Goal: Task Accomplishment & Management: Complete application form

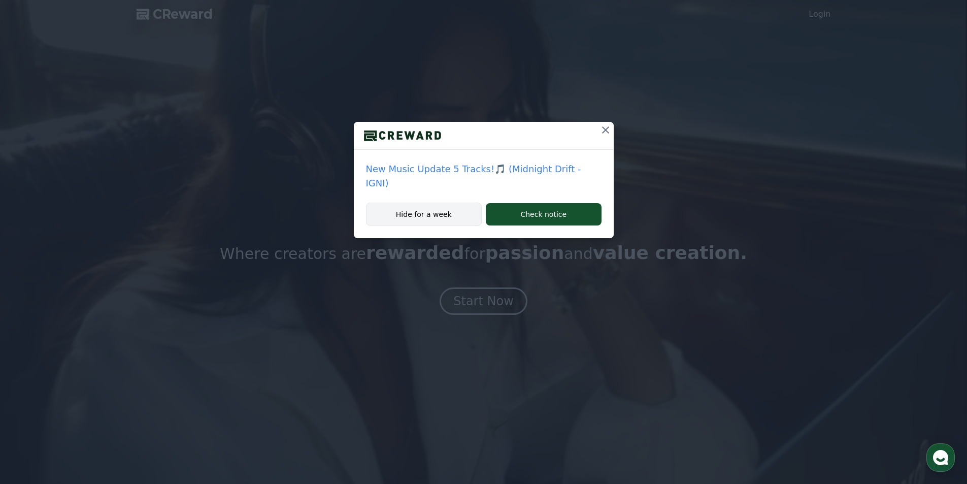
click at [448, 203] on button "Hide for a week" at bounding box center [424, 214] width 116 height 23
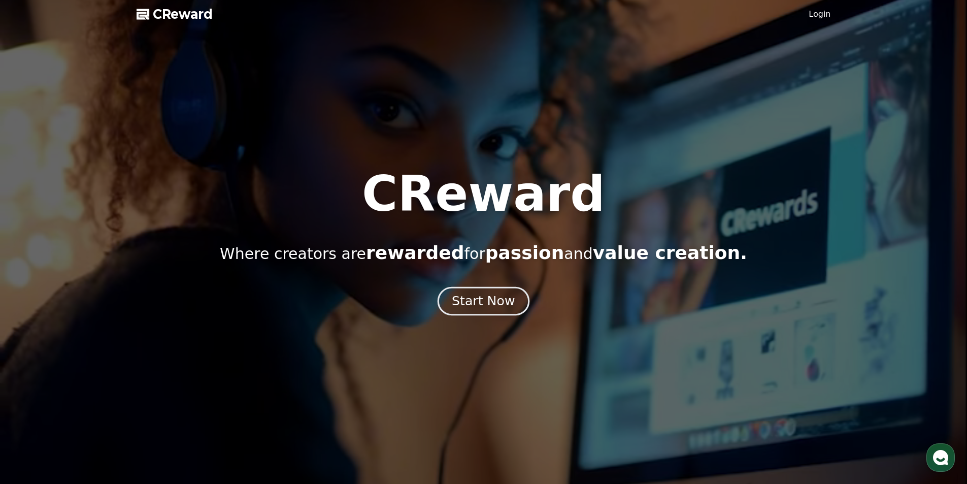
click at [492, 304] on div "Start Now" at bounding box center [483, 300] width 63 height 17
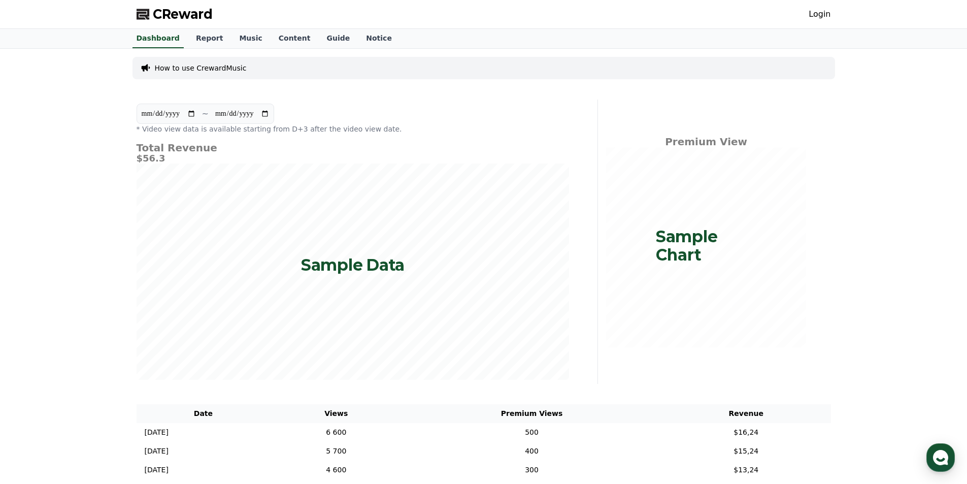
click at [809, 20] on div "CReward Login" at bounding box center [483, 14] width 711 height 28
click at [819, 16] on link "Login" at bounding box center [820, 14] width 22 height 12
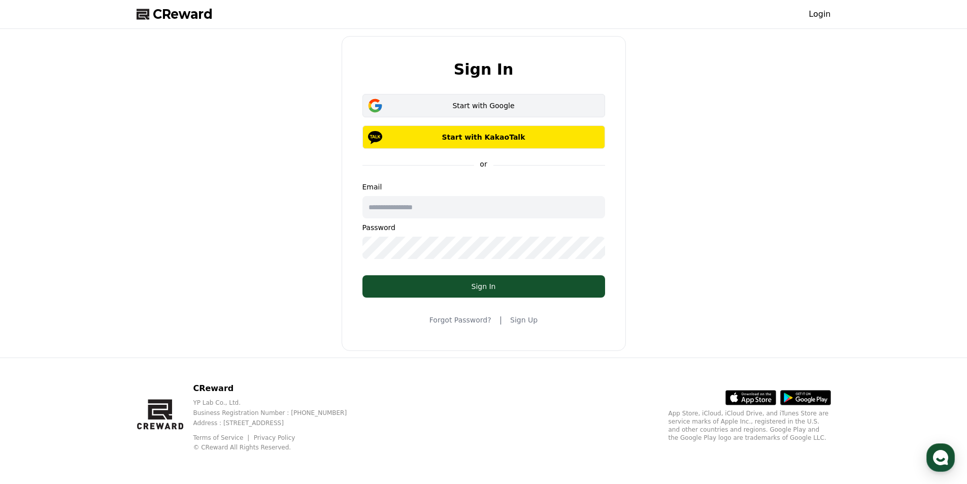
click at [509, 100] on button "Start with Google" at bounding box center [484, 105] width 243 height 23
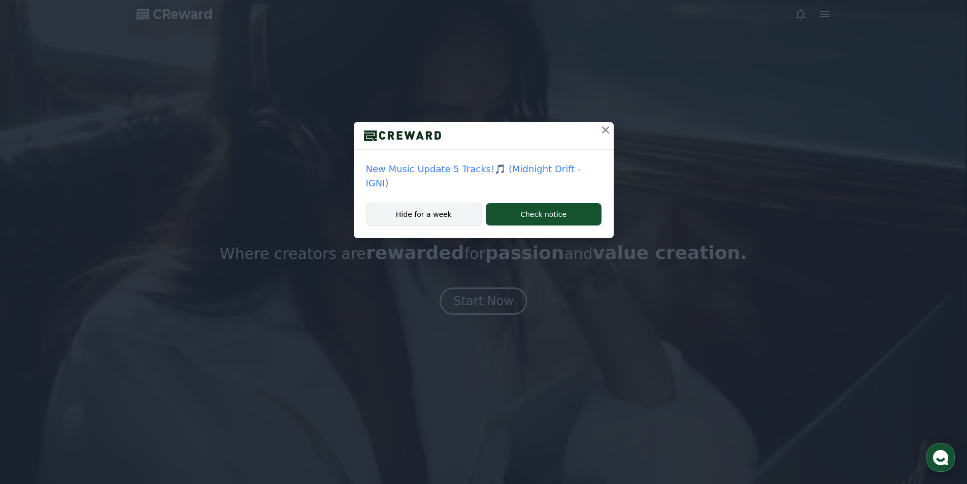
click at [431, 210] on button "Hide for a week" at bounding box center [424, 214] width 116 height 23
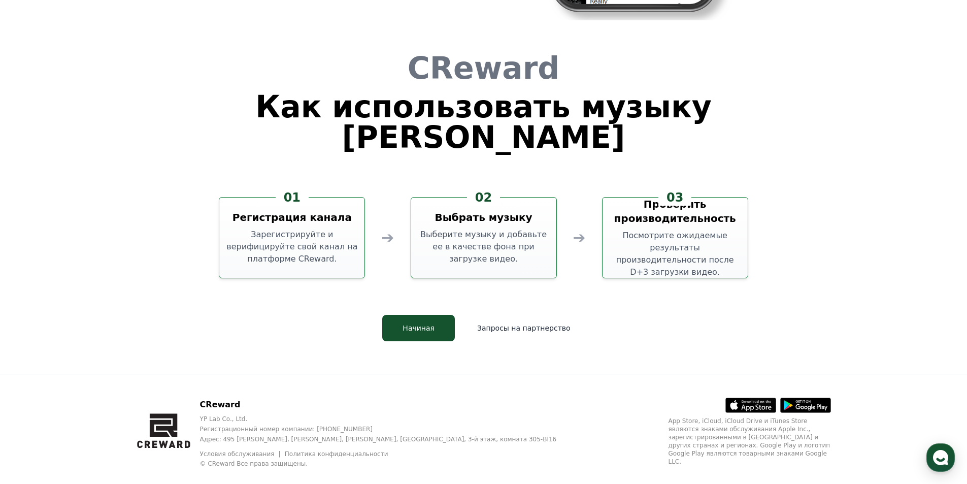
scroll to position [2751, 0]
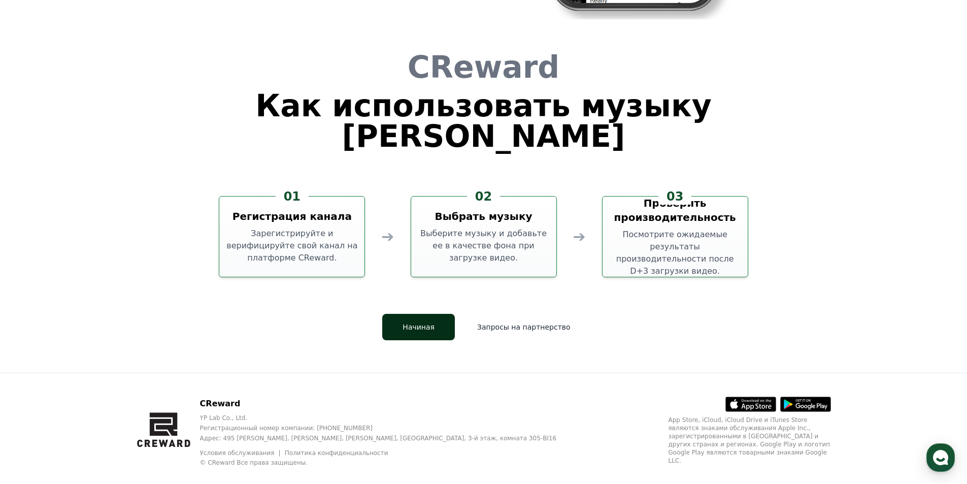
click at [431, 323] on font "Начиная" at bounding box center [419, 327] width 32 height 8
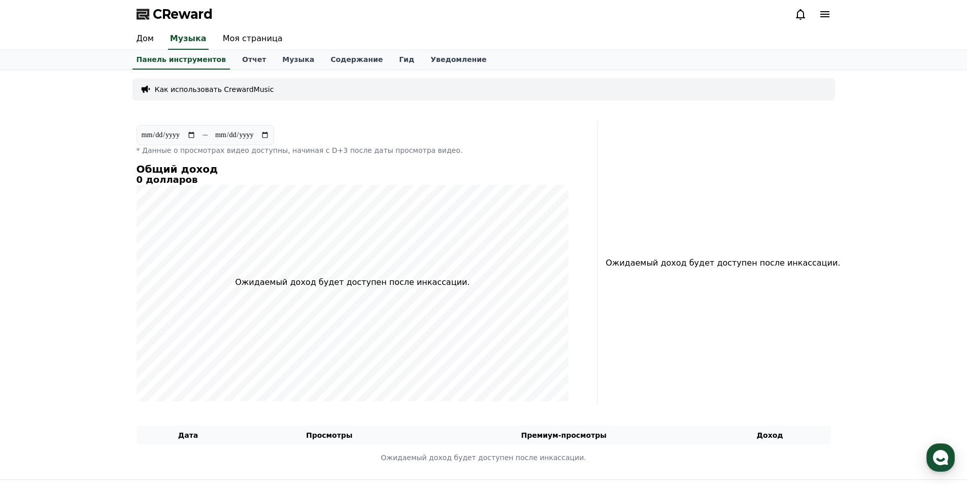
click at [222, 87] on font "Как использовать CrewardMusic" at bounding box center [214, 89] width 119 height 8
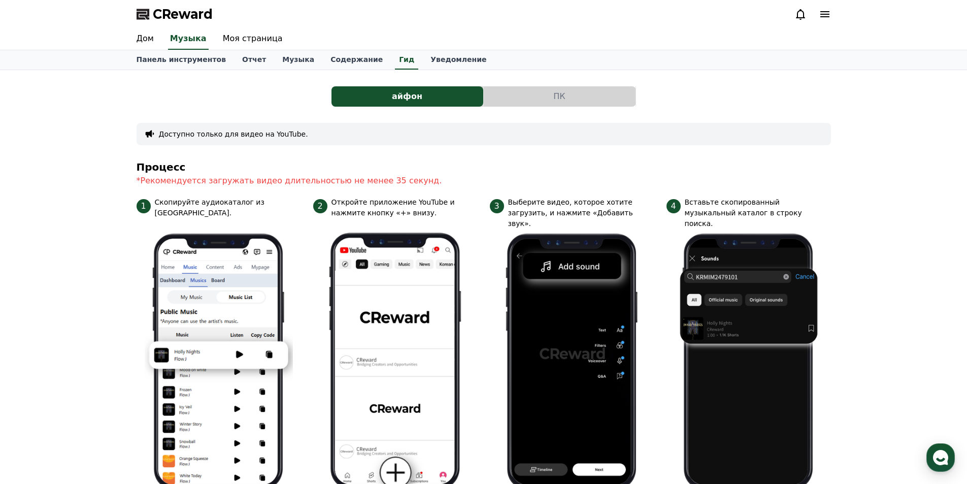
click at [540, 94] on button "ПК" at bounding box center [560, 96] width 152 height 20
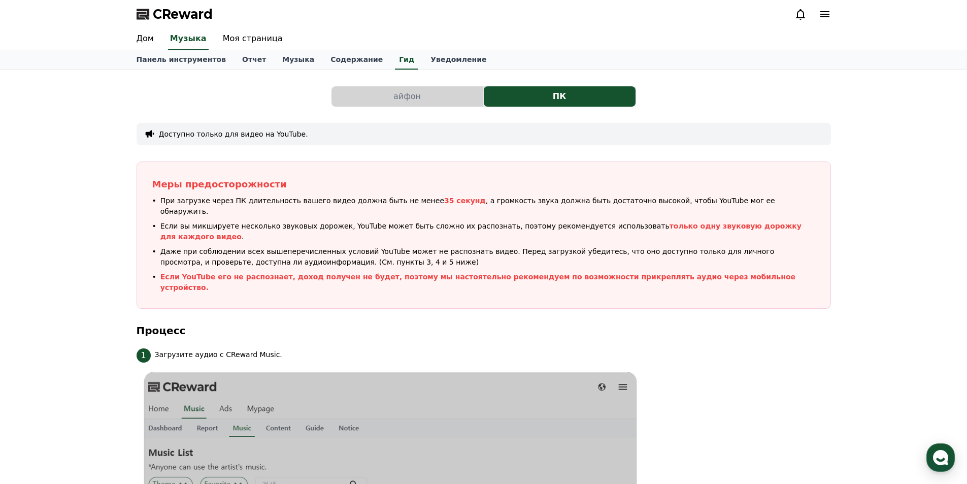
click at [423, 93] on button "айфон" at bounding box center [408, 96] width 152 height 20
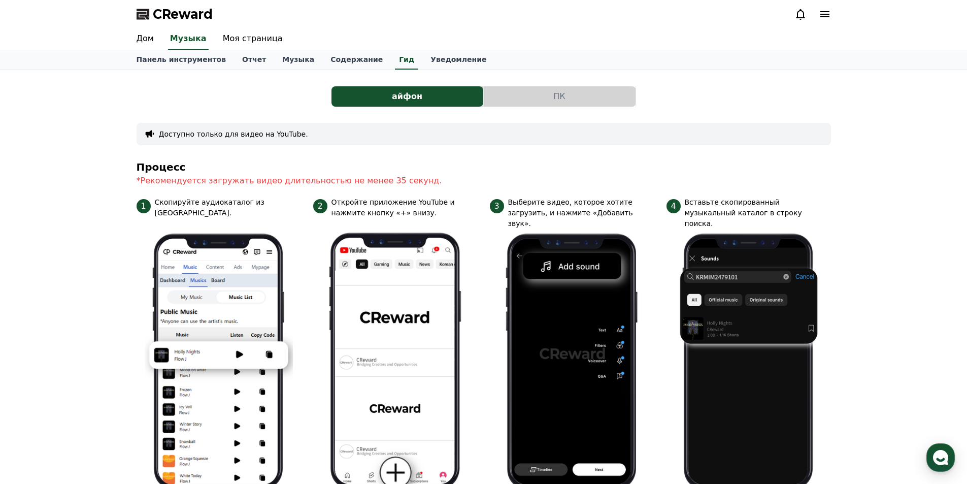
click at [534, 100] on button "ПК" at bounding box center [560, 96] width 152 height 20
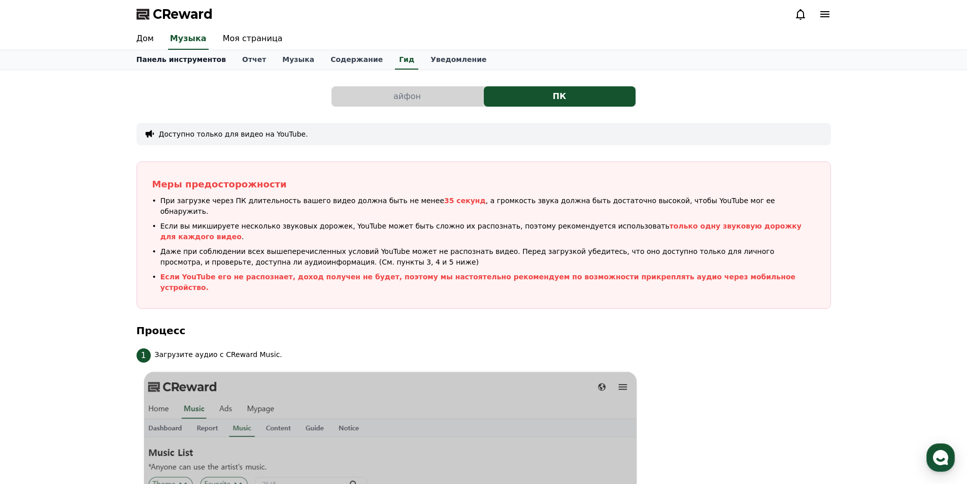
click at [205, 63] on font "Панель инструментов" at bounding box center [182, 59] width 90 height 8
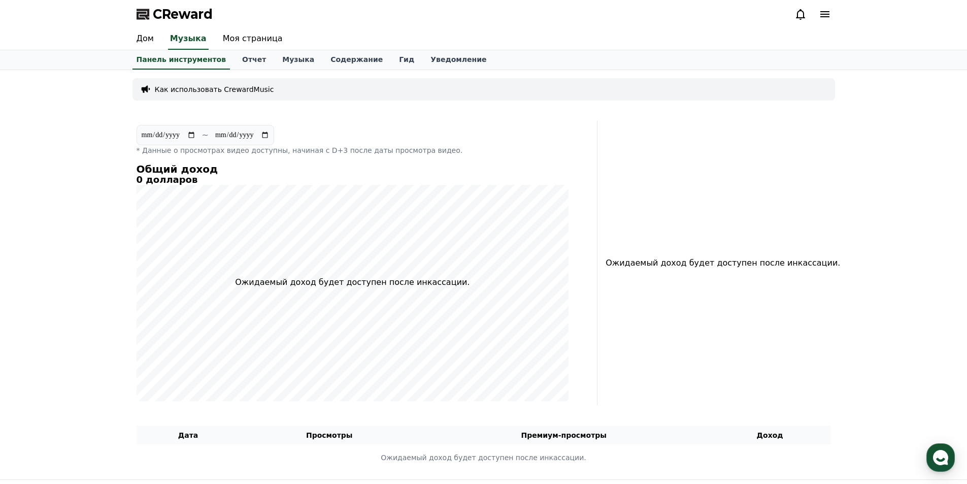
click at [823, 19] on icon at bounding box center [825, 14] width 12 height 12
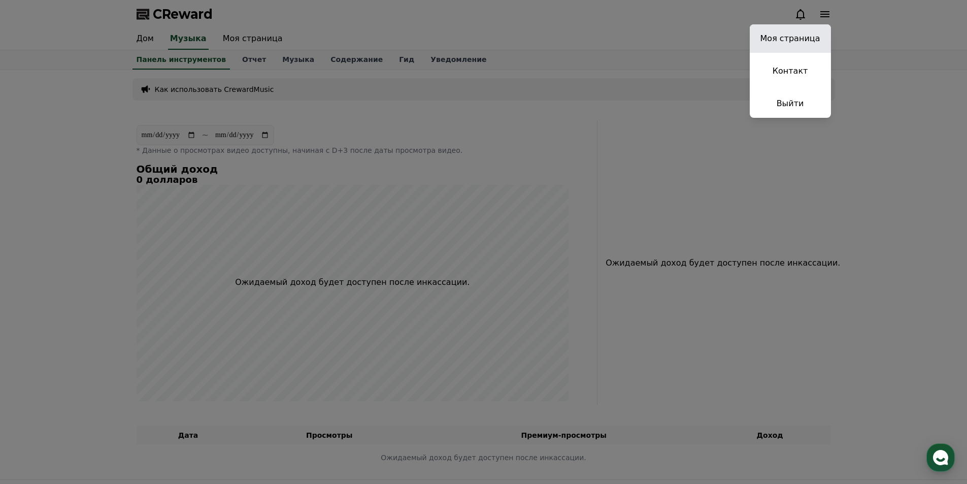
click at [813, 43] on font "Моя страница" at bounding box center [791, 39] width 60 height 10
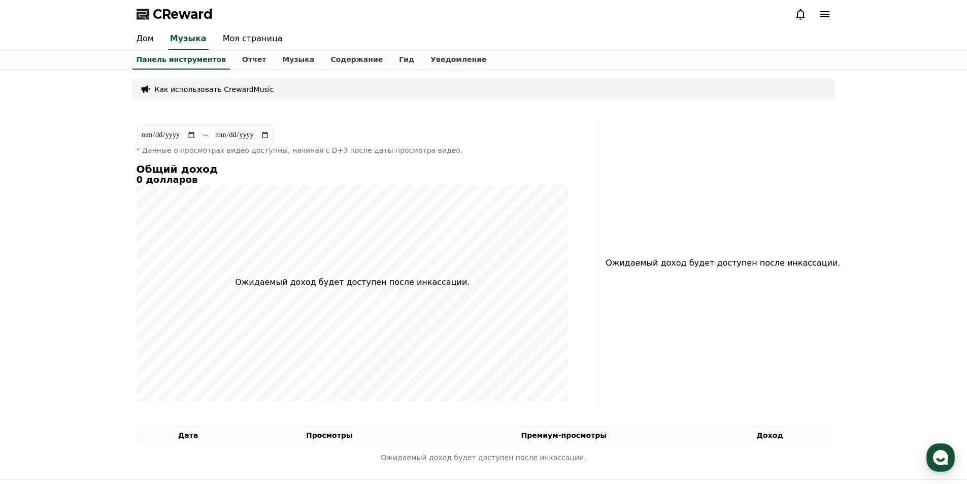
select select "**********"
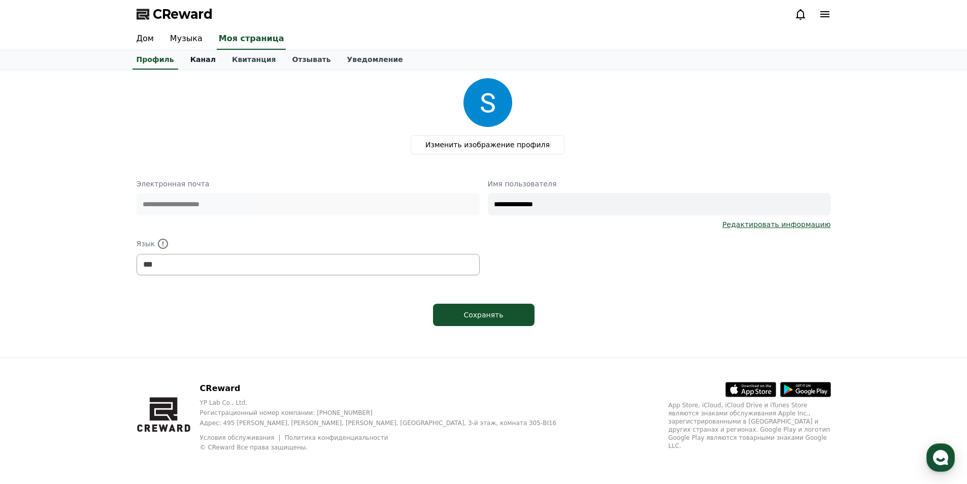
click at [182, 66] on link "Канал" at bounding box center [203, 59] width 42 height 19
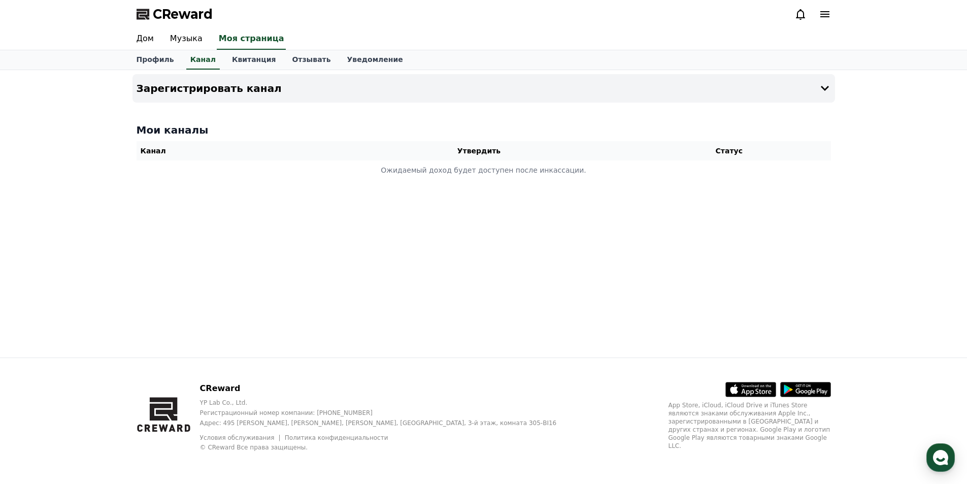
click at [167, 153] on th "Канал" at bounding box center [234, 150] width 194 height 19
click at [167, 152] on th "Канал" at bounding box center [234, 150] width 194 height 19
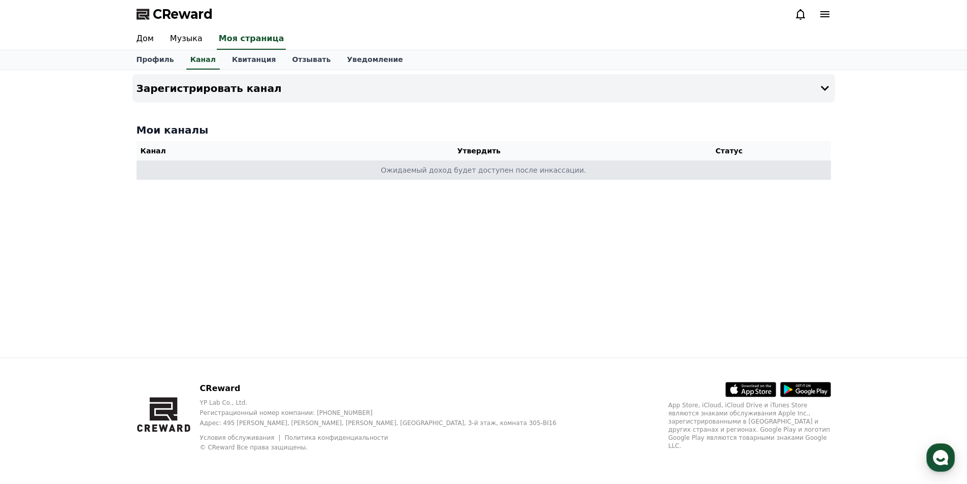
click at [234, 168] on td "Ожидаемый доход будет доступен после инкассации." at bounding box center [484, 169] width 695 height 19
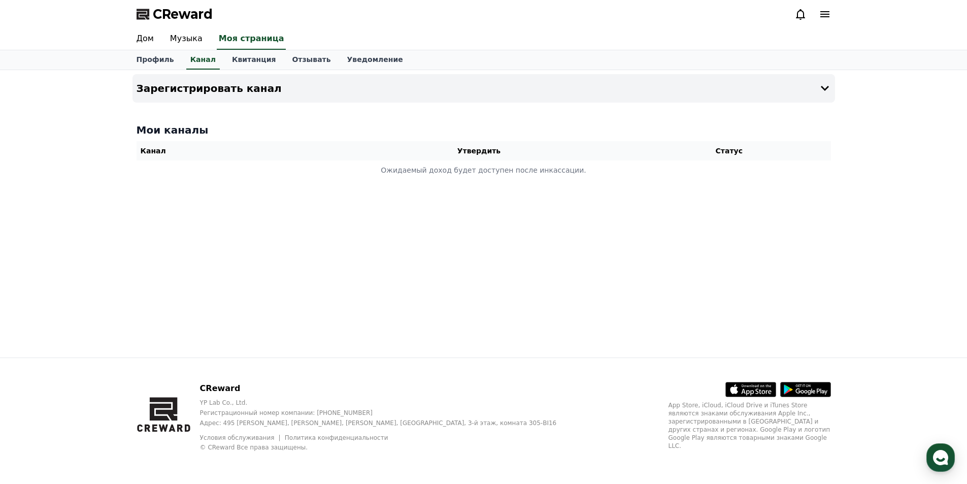
click at [194, 147] on th "Канал" at bounding box center [234, 150] width 194 height 19
click at [408, 79] on button "Зарегистрировать канал" at bounding box center [484, 88] width 703 height 28
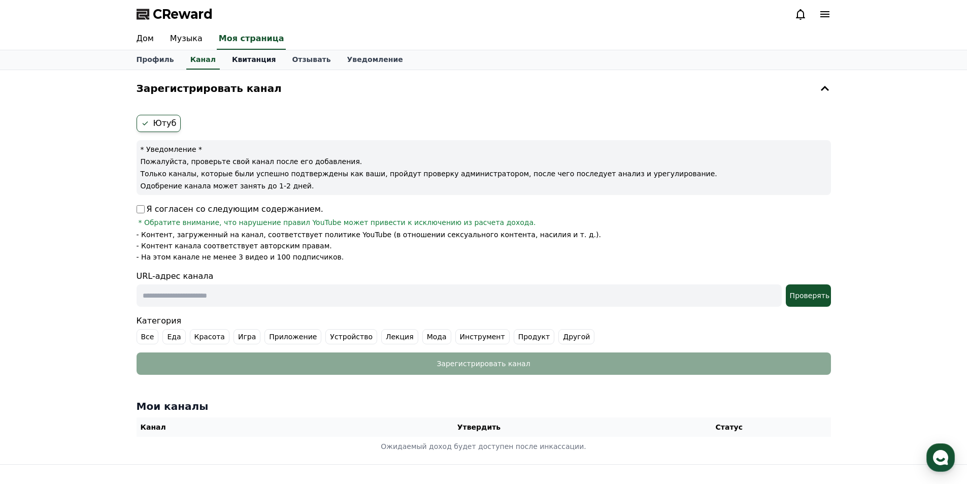
click at [249, 58] on font "Квитанция" at bounding box center [254, 59] width 44 height 8
click at [200, 60] on font "Канал" at bounding box center [202, 59] width 25 height 8
click at [942, 455] on use "button" at bounding box center [940, 457] width 15 height 15
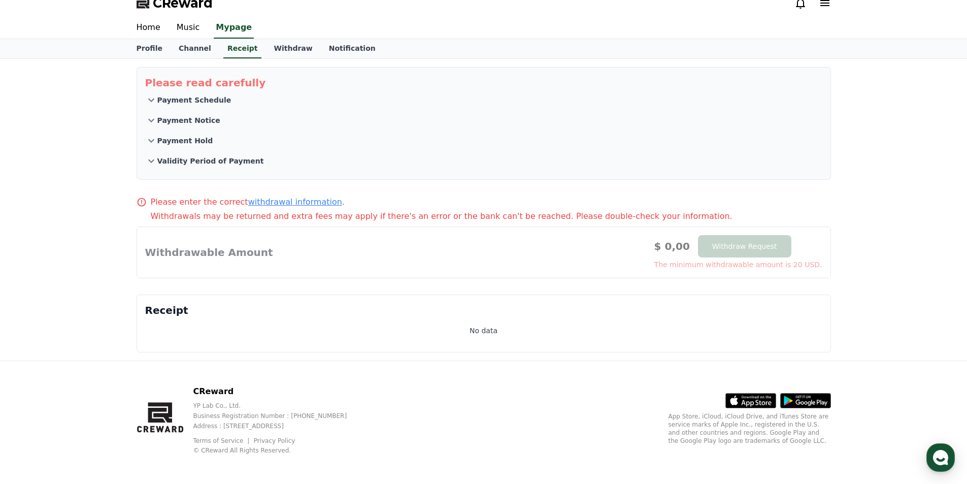
scroll to position [14, 0]
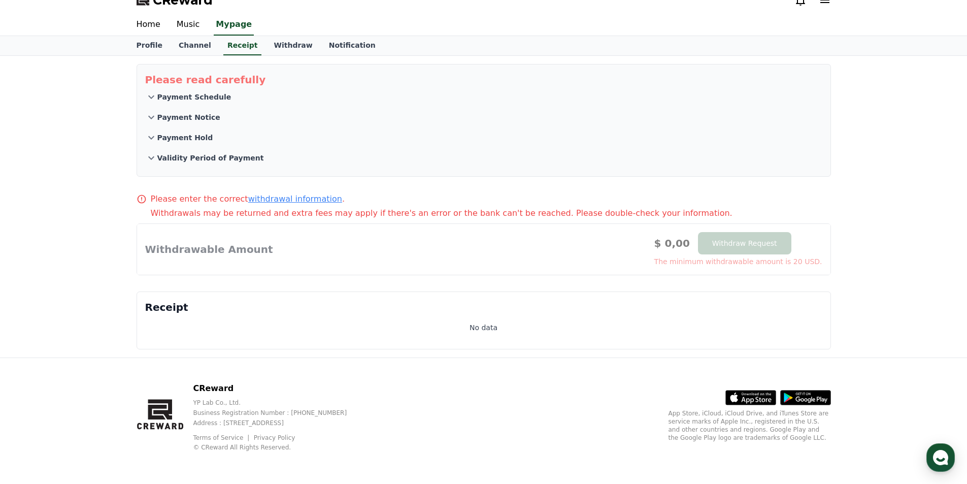
click at [226, 250] on div at bounding box center [484, 249] width 694 height 51
click at [194, 97] on p "Payment Schedule" at bounding box center [194, 97] width 74 height 10
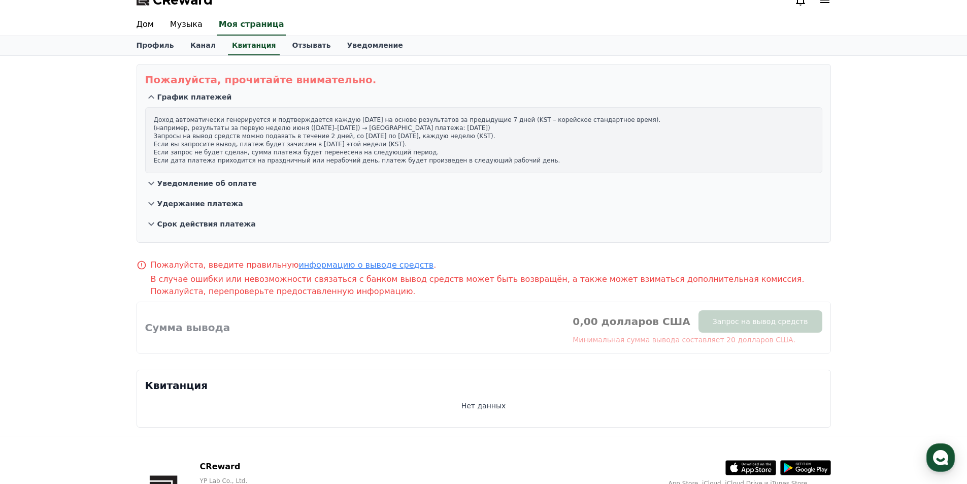
click at [214, 182] on font "Уведомление об оплате" at bounding box center [207, 183] width 100 height 8
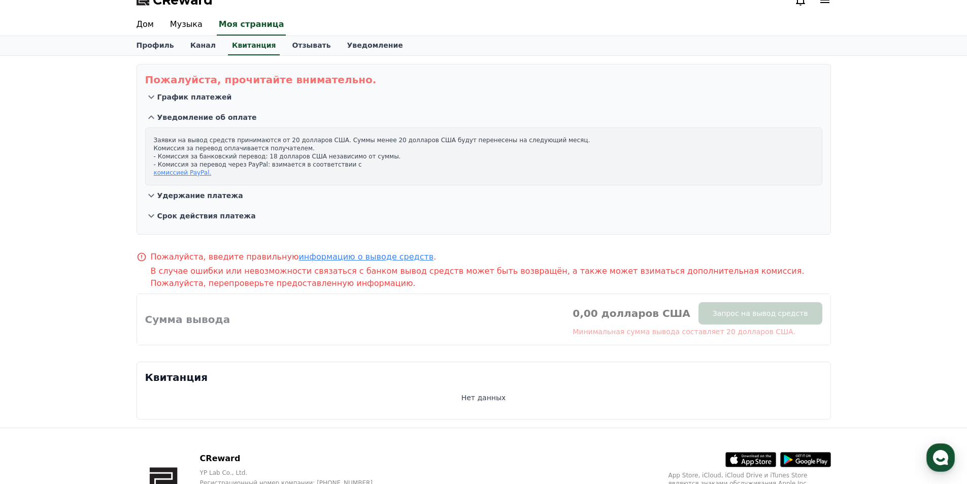
click at [212, 92] on button "График платежей" at bounding box center [483, 97] width 677 height 20
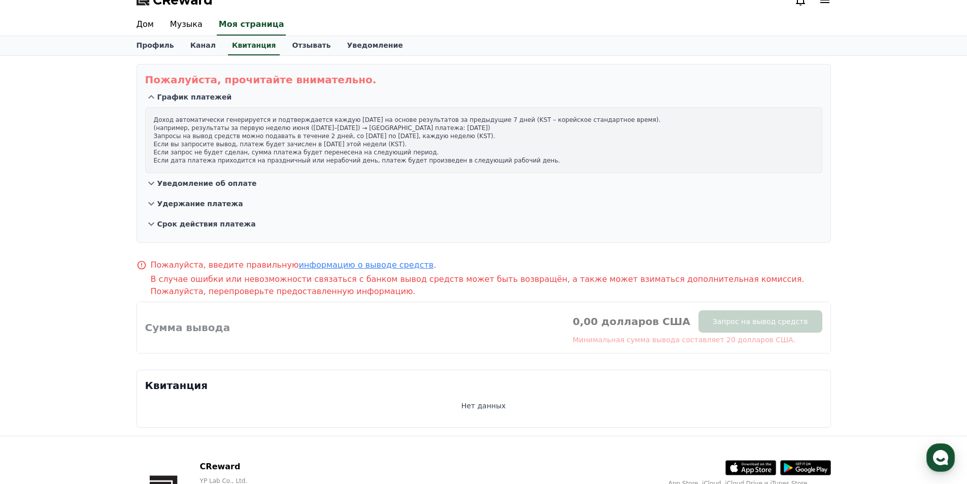
click at [195, 181] on font "Уведомление об оплате" at bounding box center [207, 183] width 100 height 8
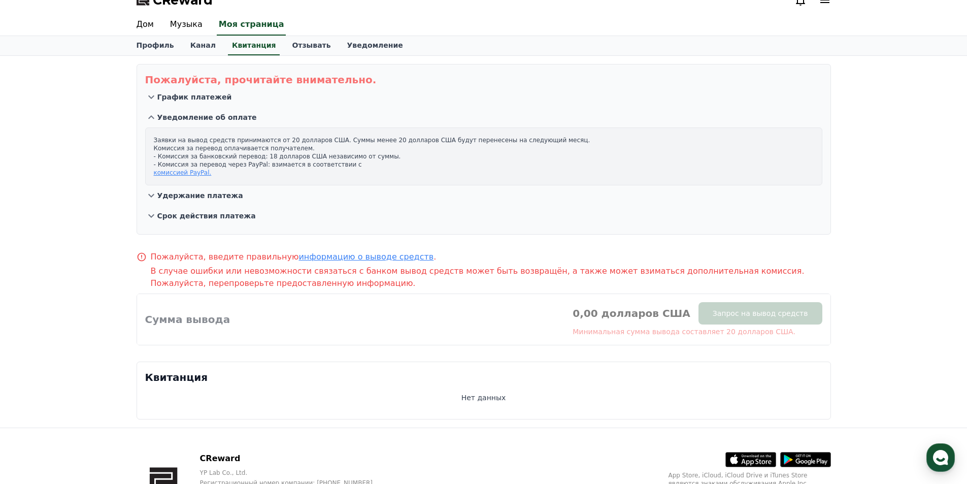
click at [194, 192] on font "Удержание платежа" at bounding box center [200, 195] width 86 height 8
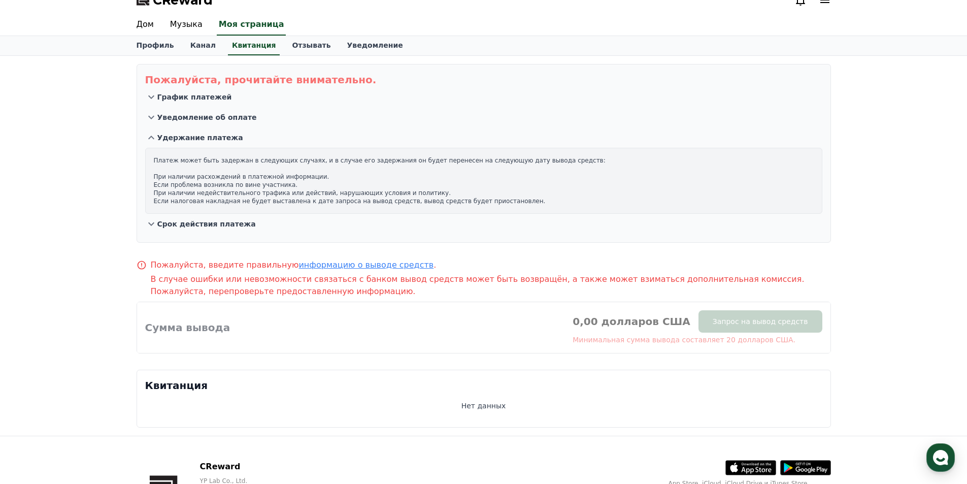
click at [218, 225] on font "Срок действия платежа" at bounding box center [206, 224] width 99 height 8
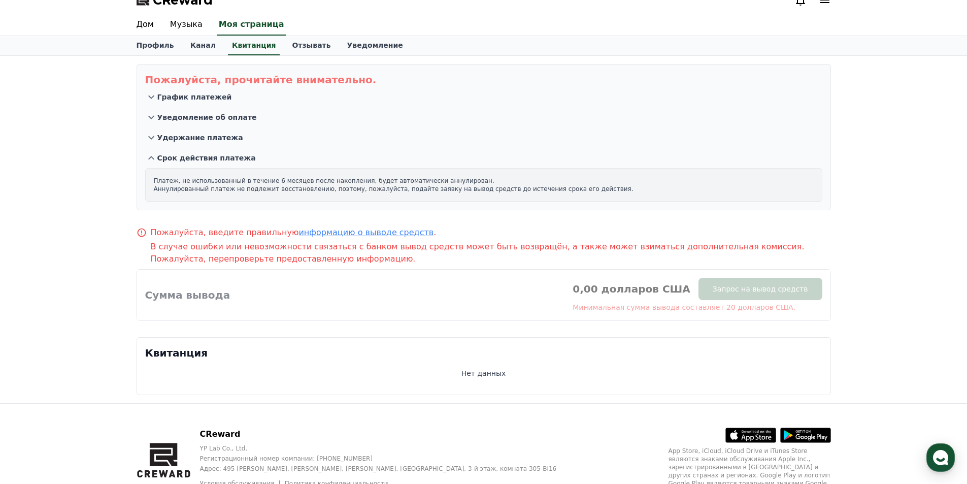
click at [220, 166] on button "Срок действия платежа" at bounding box center [483, 158] width 677 height 20
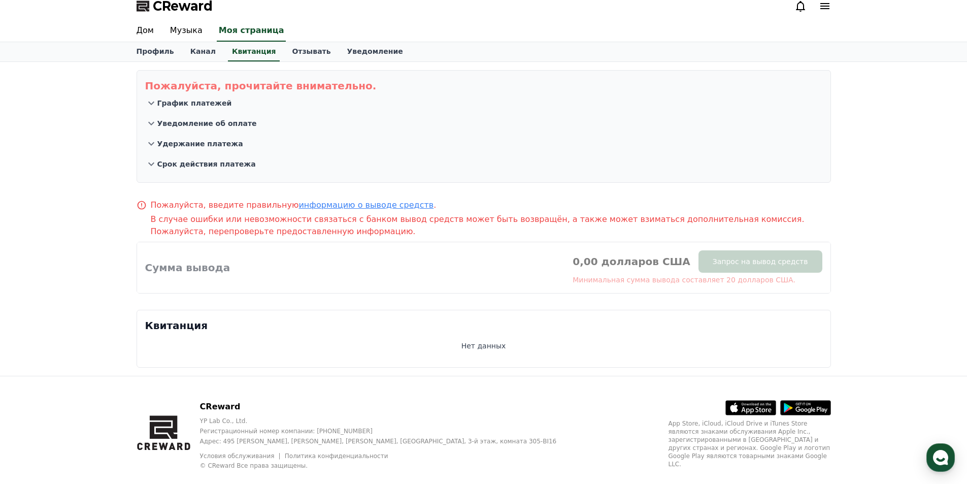
scroll to position [0, 0]
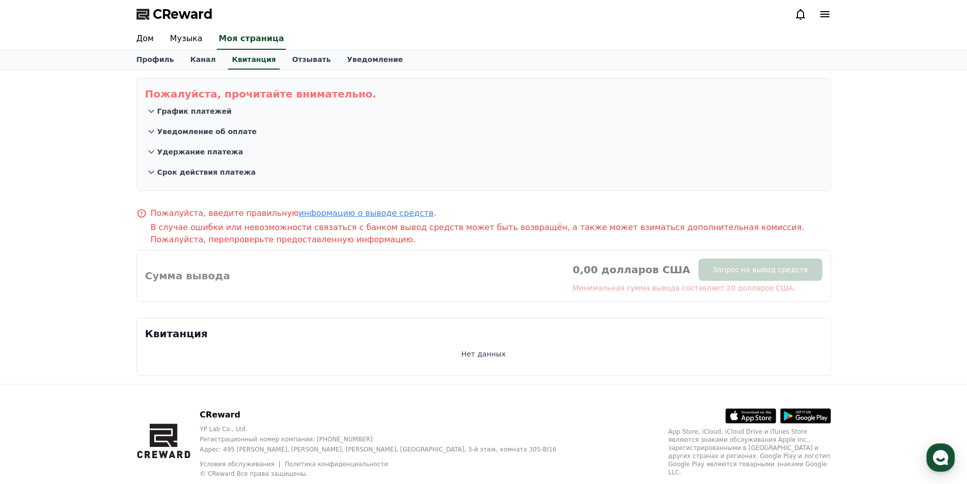
click at [299, 212] on font "информацию о выводе средств" at bounding box center [366, 213] width 135 height 10
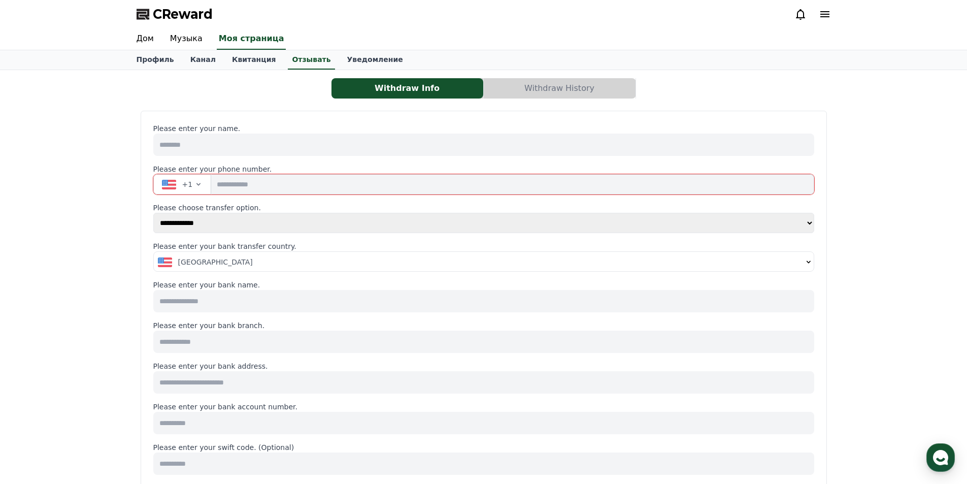
select select
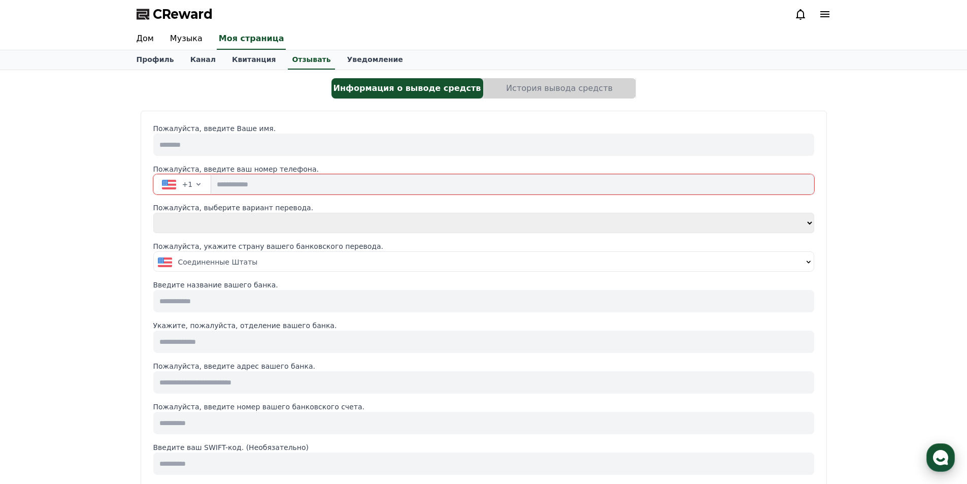
click at [940, 459] on use "button" at bounding box center [940, 457] width 15 height 15
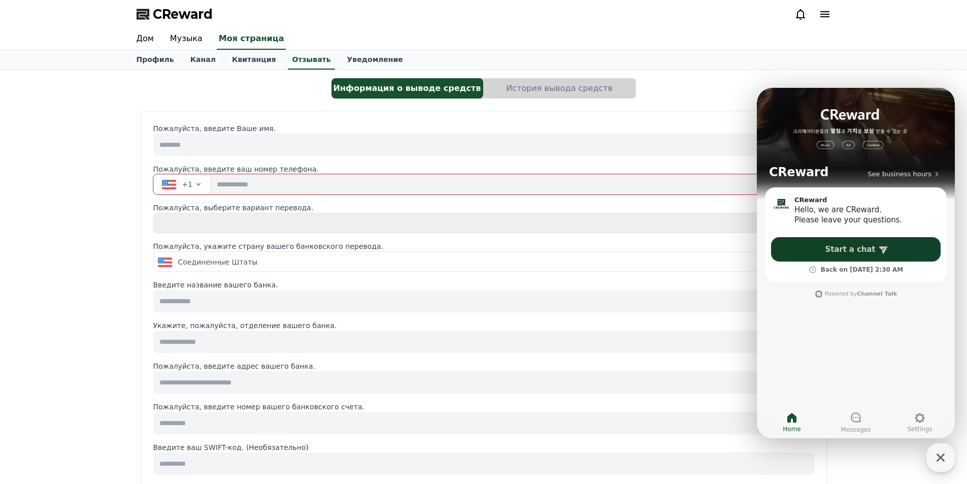
click at [821, 246] on link "Start a chat" at bounding box center [856, 249] width 170 height 24
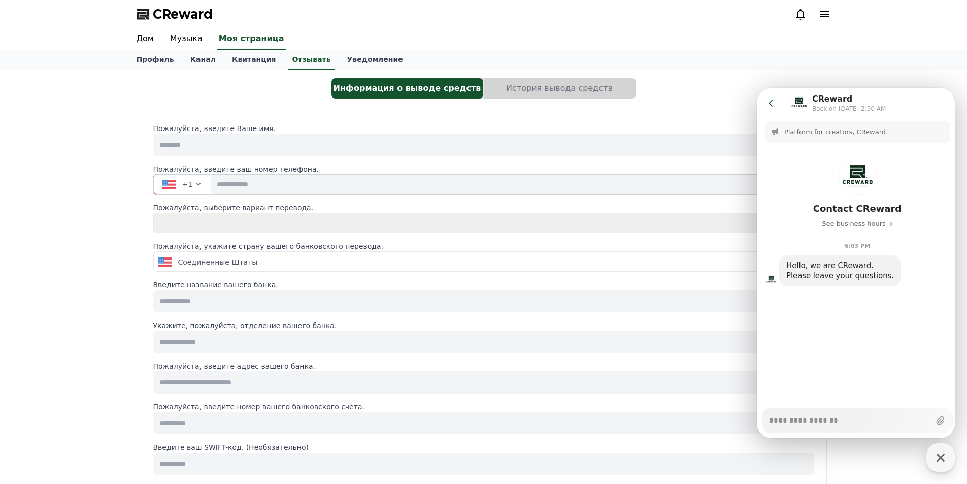
click at [821, 422] on textarea "Messenger Input Textarea" at bounding box center [849, 416] width 161 height 17
paste textarea "**********"
type textarea "*"
type textarea "**********"
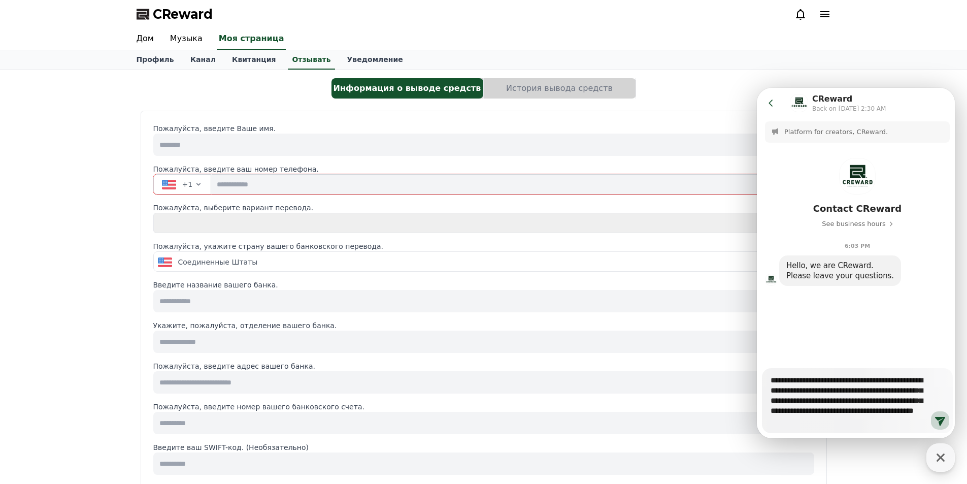
type textarea "*"
type textarea "**********"
type textarea "*"
type textarea "**********"
type textarea "*"
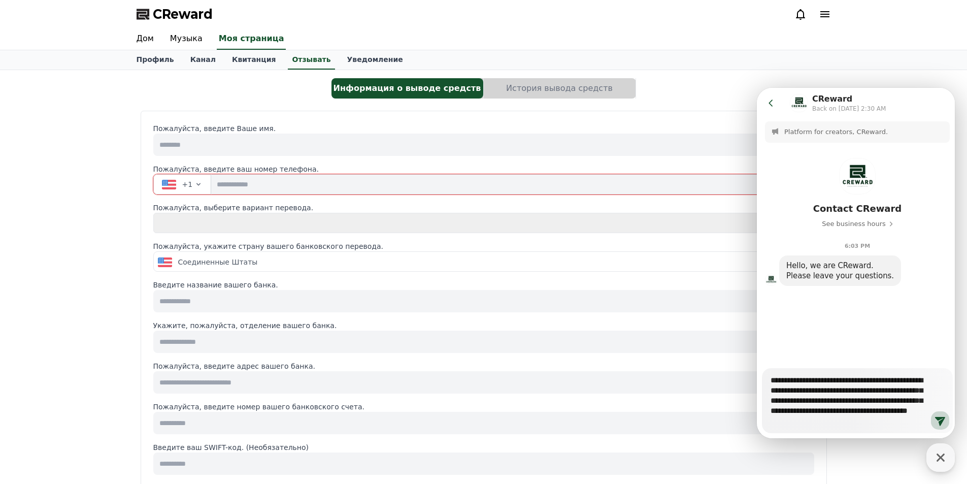
type textarea "**********"
type textarea "*"
type textarea "**********"
type textarea "*"
type textarea "**********"
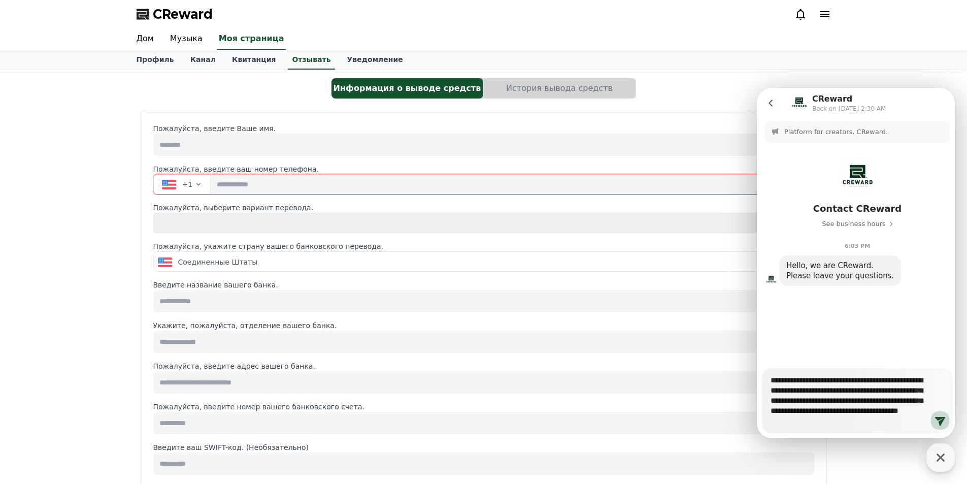
type textarea "*"
type textarea "**********"
type textarea "*"
type textarea "**********"
type textarea "*"
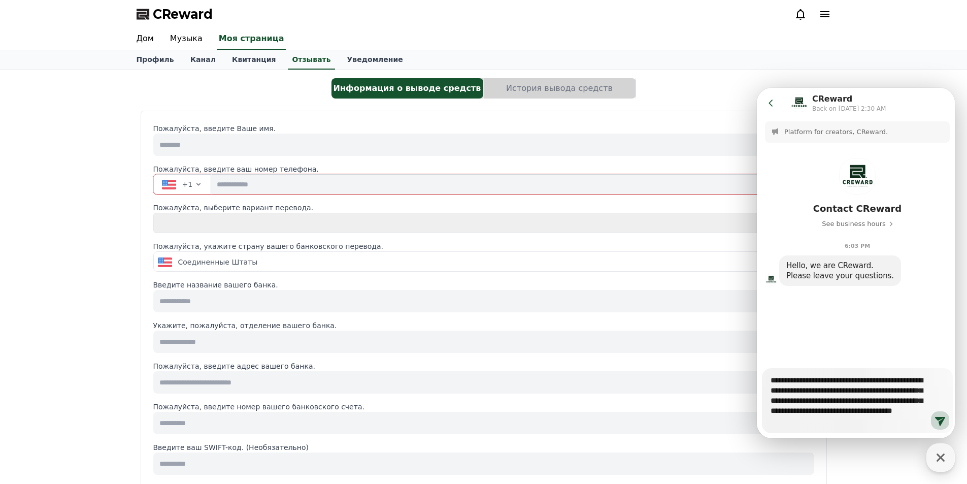
type textarea "**********"
type textarea "*"
type textarea "**********"
type textarea "*"
type textarea "**********"
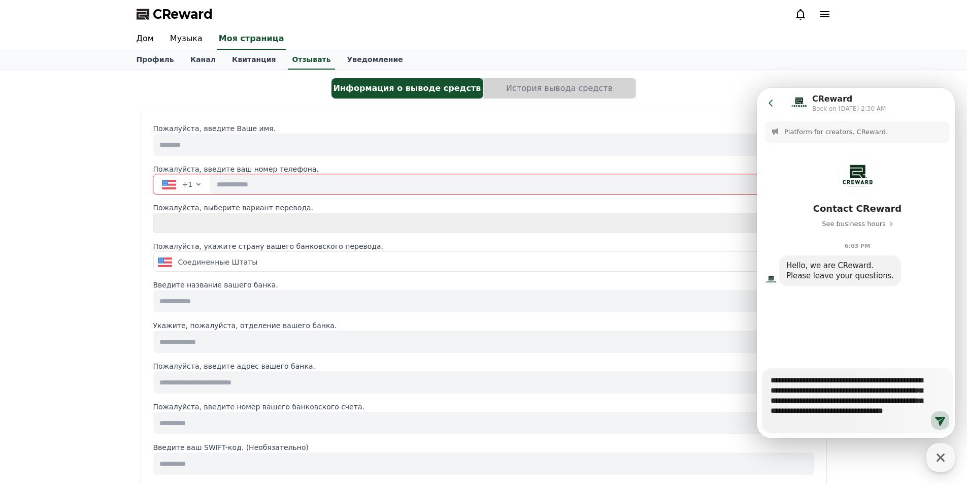
type textarea "*"
type textarea "**********"
type textarea "*"
type textarea "**********"
click at [940, 421] on icon at bounding box center [940, 421] width 10 height 9
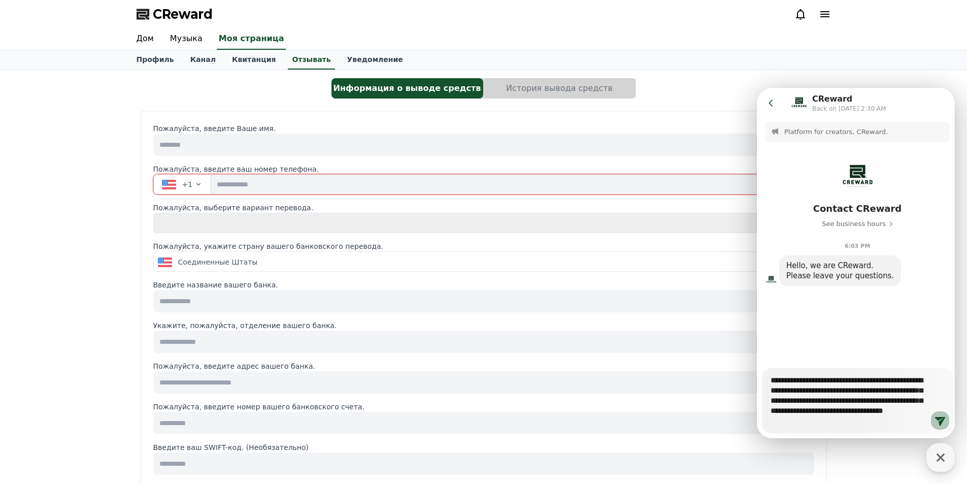
type textarea "*"
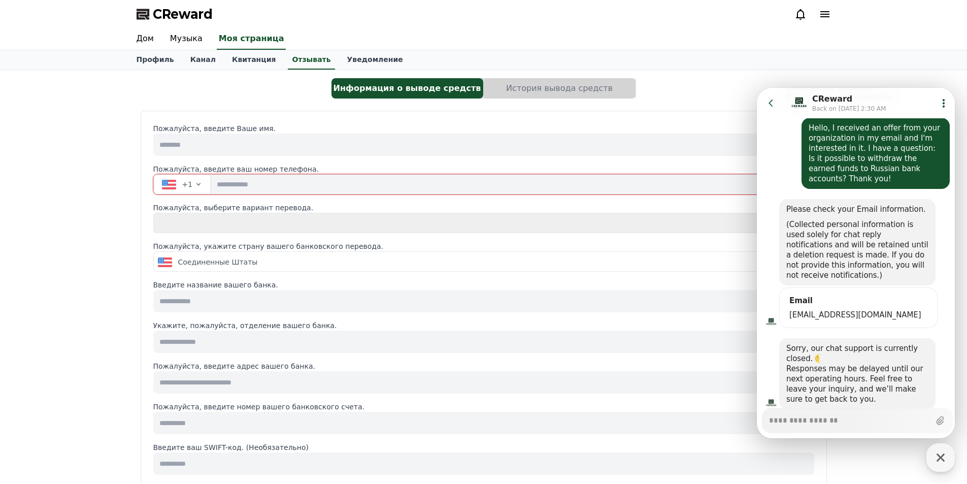
scroll to position [201, 0]
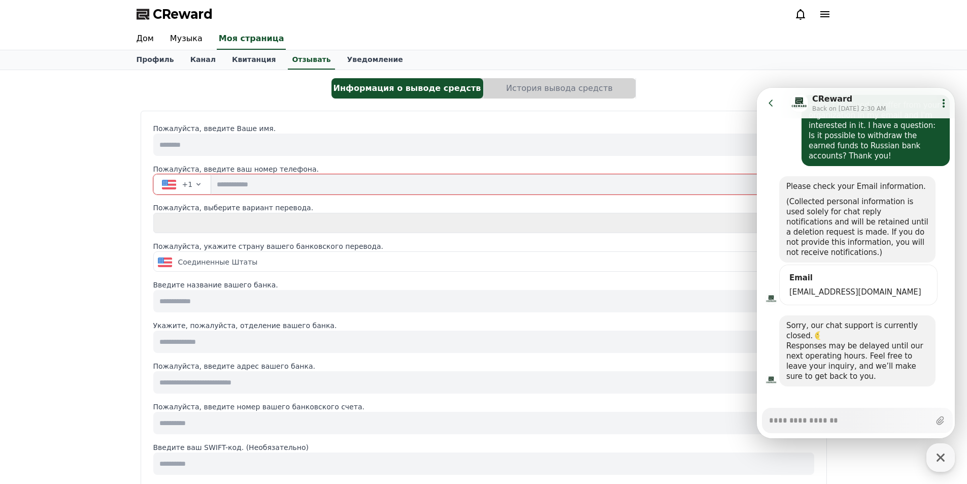
type textarea "*"
click at [79, 252] on div "**********" at bounding box center [483, 476] width 967 height 812
click at [176, 182] on span "button" at bounding box center [169, 185] width 14 height 10
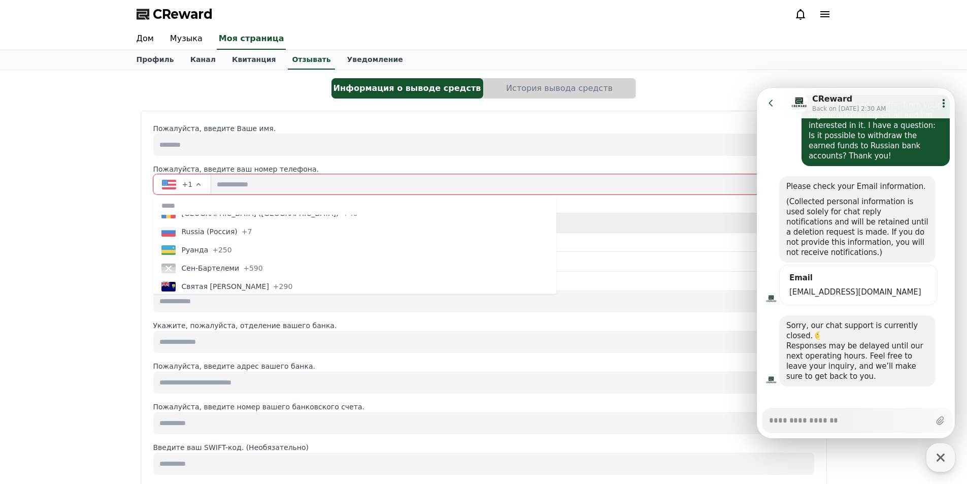
scroll to position [3264, 0]
click at [231, 228] on div "[GEOGRAPHIC_DATA] ([GEOGRAPHIC_DATA]) +7" at bounding box center [206, 232] width 91 height 10
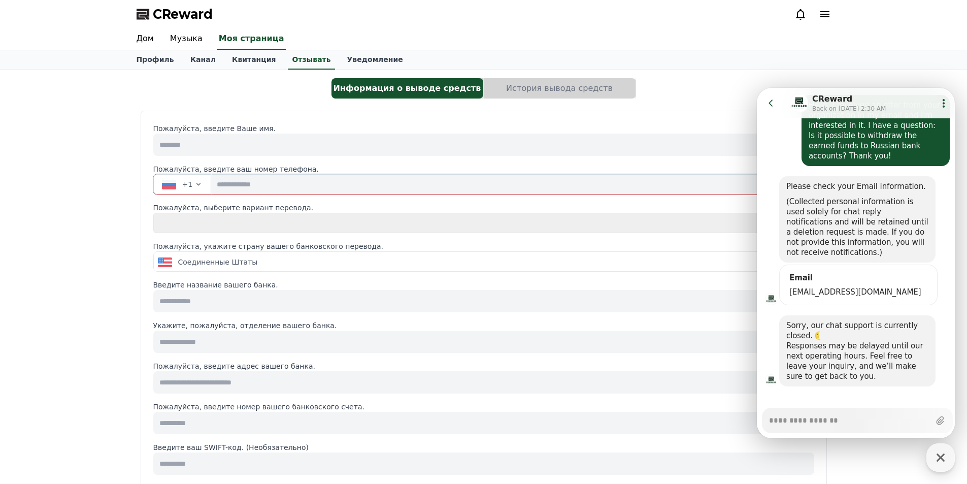
click at [239, 218] on select "**********" at bounding box center [483, 223] width 661 height 20
click at [100, 178] on div "**********" at bounding box center [483, 476] width 967 height 812
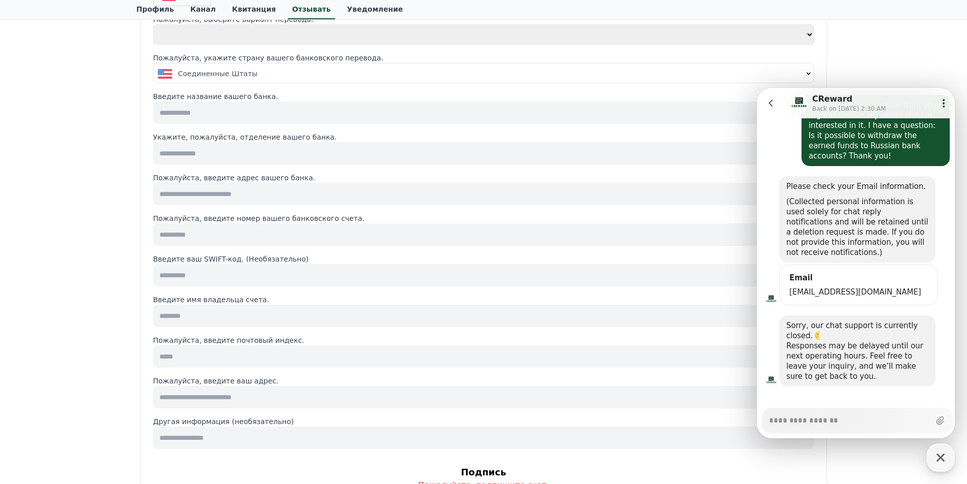
scroll to position [102, 0]
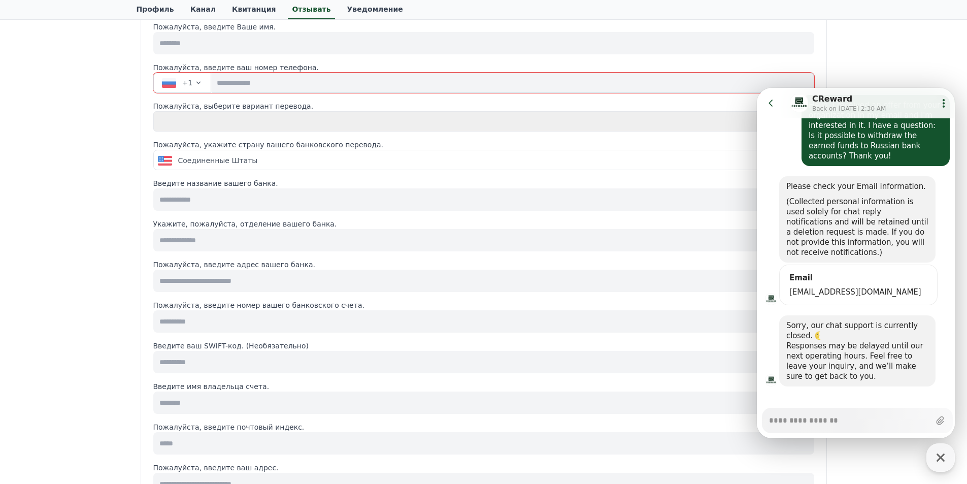
drag, startPoint x: 124, startPoint y: 224, endPoint x: 146, endPoint y: 224, distance: 21.8
click at [124, 222] on div "**********" at bounding box center [483, 375] width 967 height 812
click at [774, 108] on icon at bounding box center [771, 103] width 10 height 10
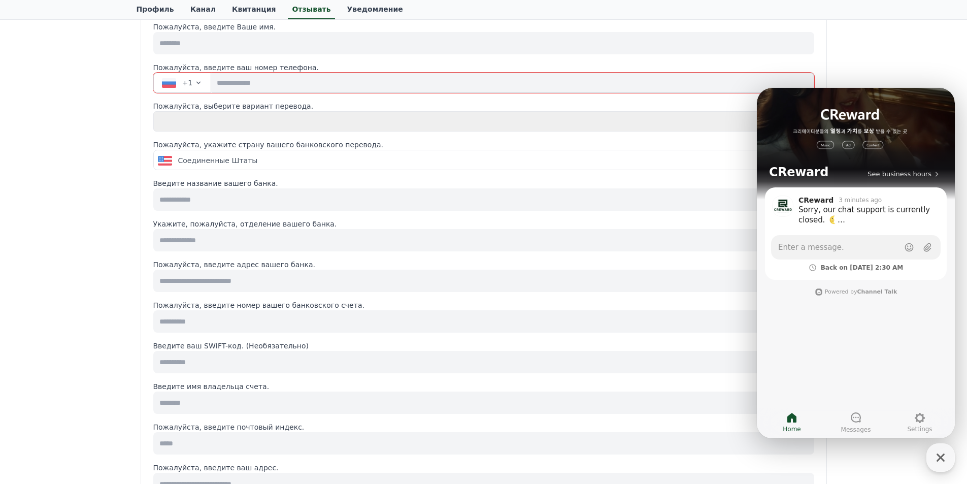
click at [902, 52] on div "**********" at bounding box center [483, 375] width 967 height 812
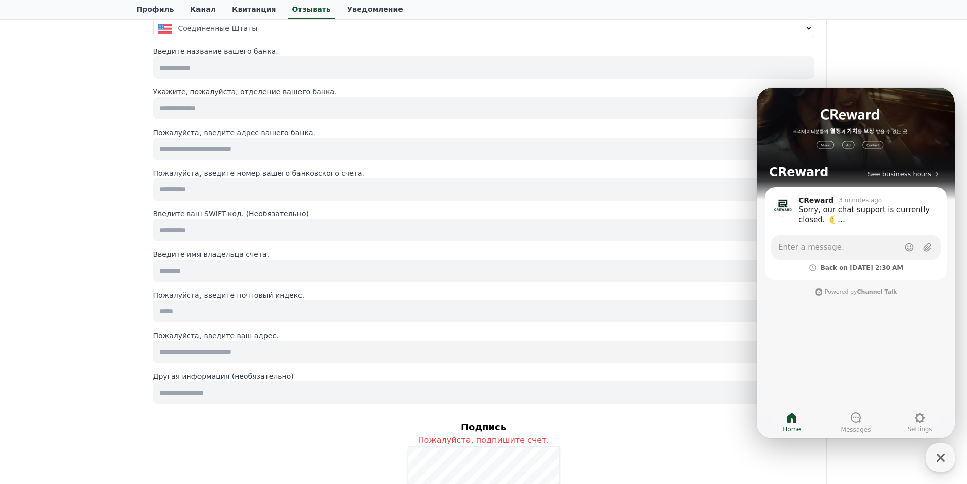
scroll to position [305, 0]
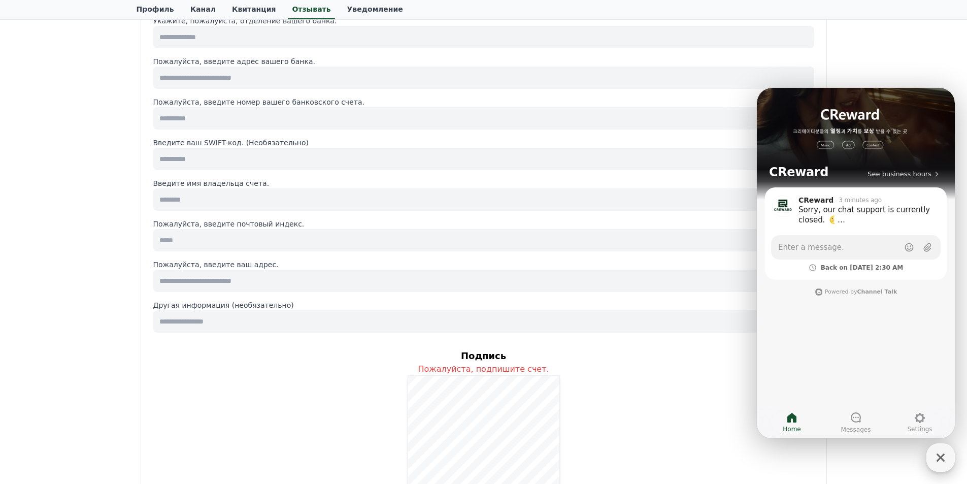
click at [944, 457] on icon "button" at bounding box center [941, 457] width 18 height 18
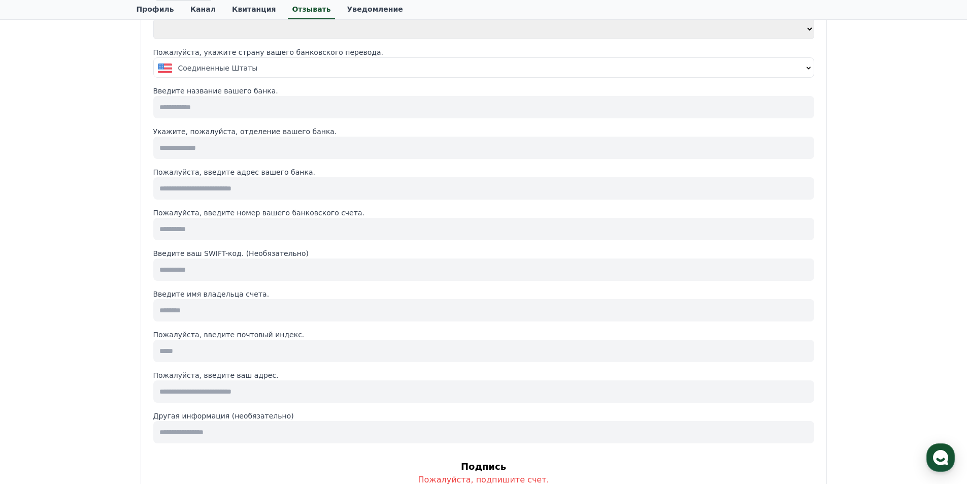
scroll to position [102, 0]
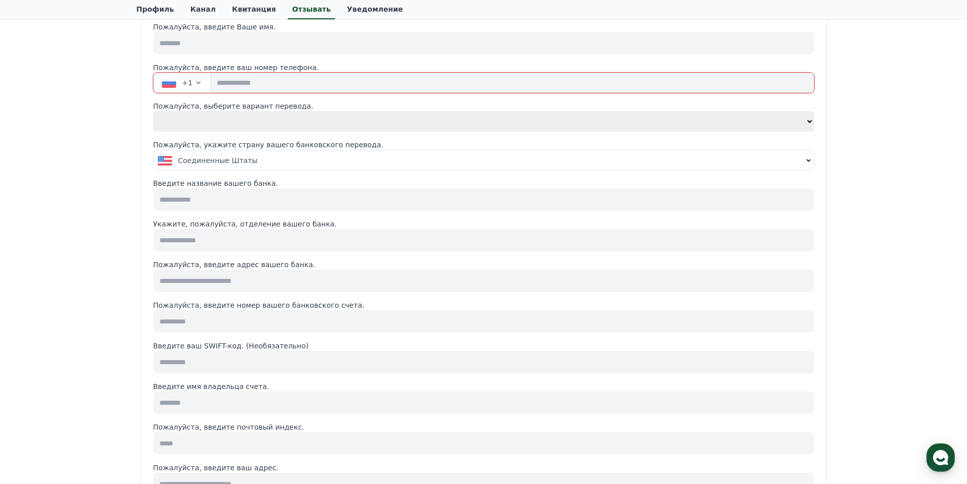
click at [305, 160] on div "Соединенные Штаты" at bounding box center [480, 160] width 645 height 10
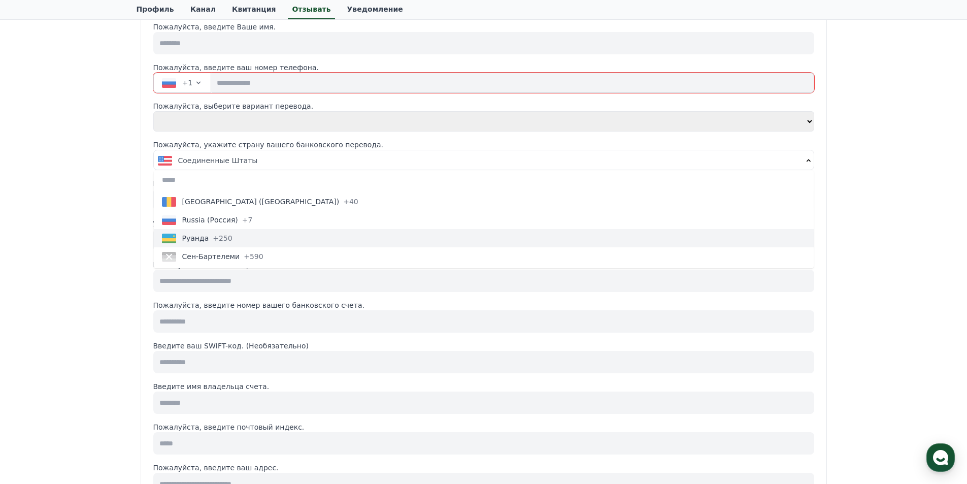
scroll to position [3250, 0]
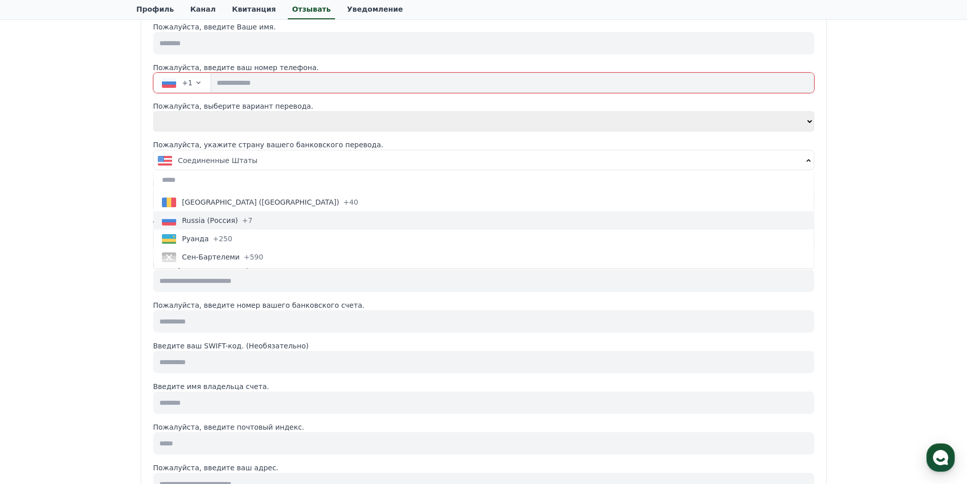
click at [242, 220] on font "+7" at bounding box center [247, 220] width 11 height 8
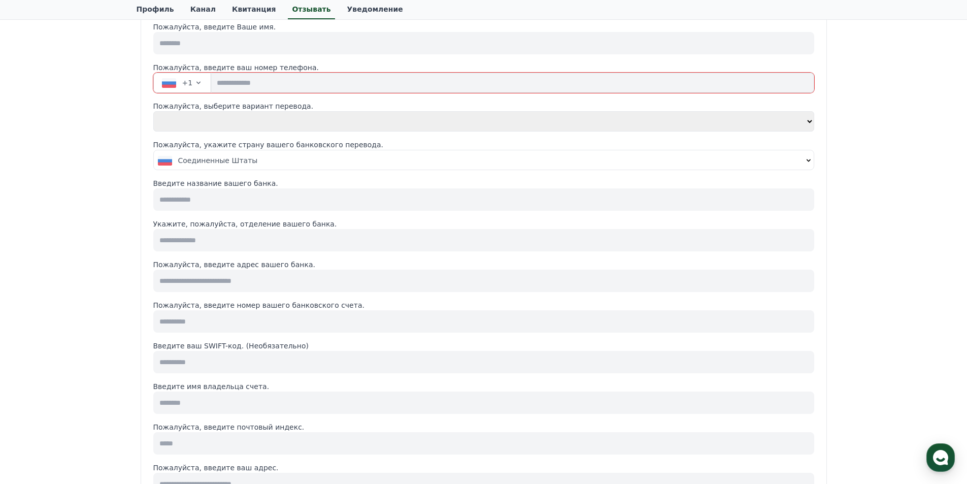
click at [214, 203] on input at bounding box center [483, 199] width 661 height 22
click at [38, 190] on div "**********" at bounding box center [483, 375] width 967 height 812
click at [211, 162] on font "Соединенные Штаты" at bounding box center [218, 160] width 80 height 8
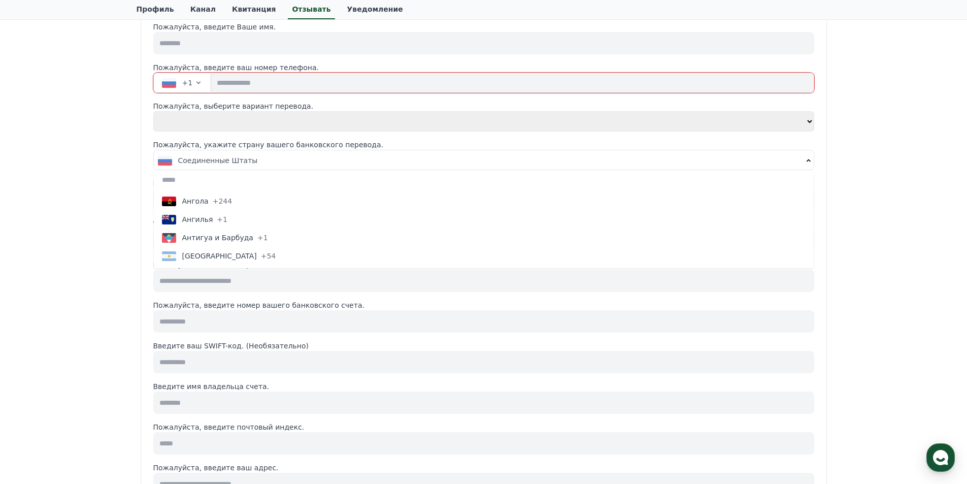
scroll to position [152, 0]
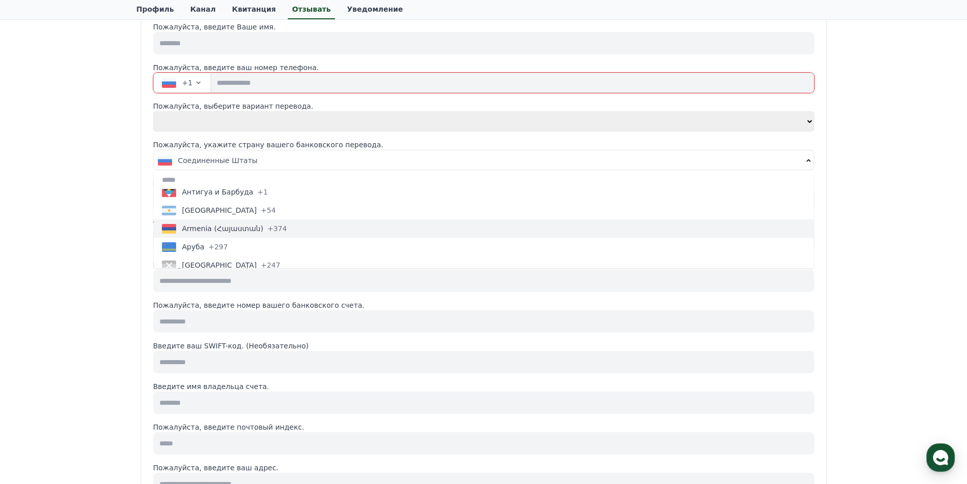
click at [233, 237] on button "[GEOGRAPHIC_DATA] ([GEOGRAPHIC_DATA]) +374" at bounding box center [484, 228] width 660 height 18
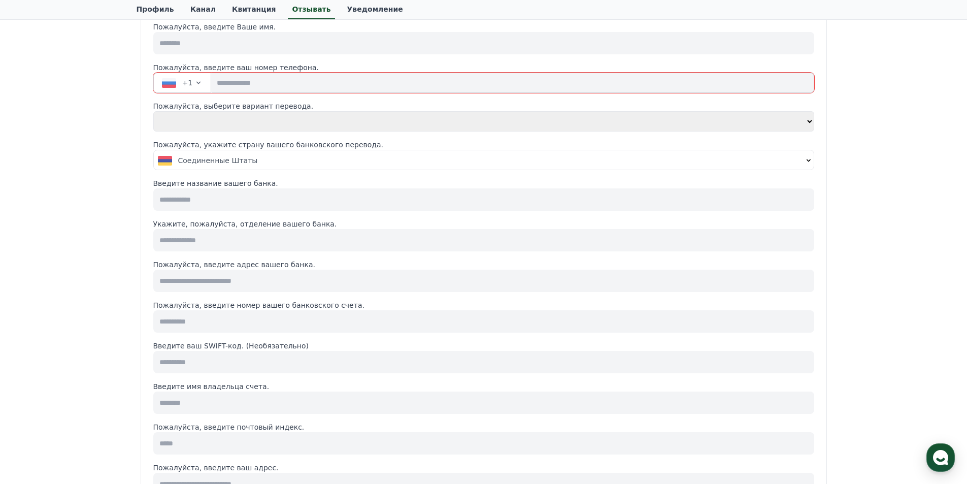
click at [271, 162] on div "Соединенные Штаты" at bounding box center [480, 160] width 645 height 10
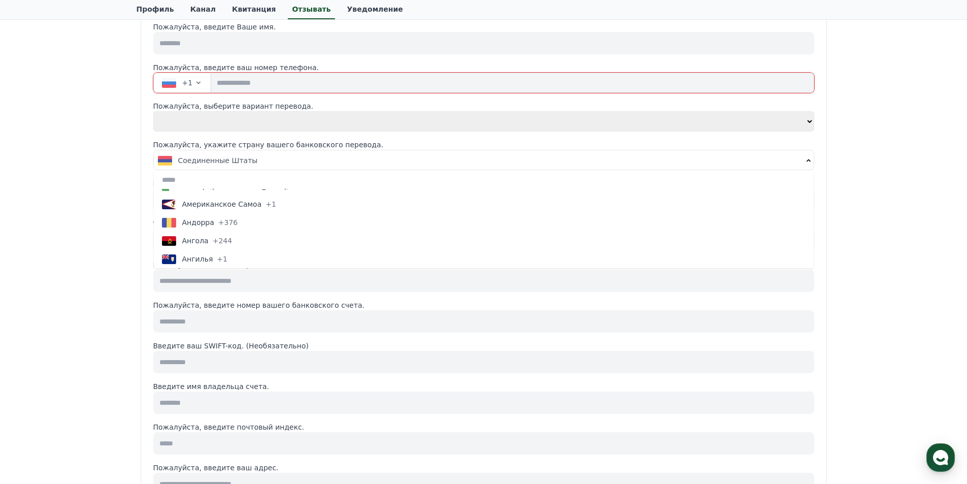
scroll to position [203, 0]
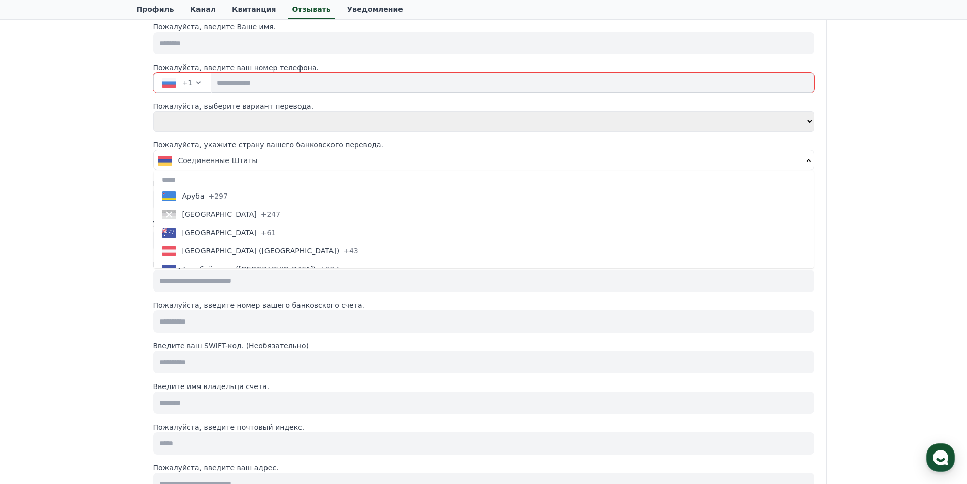
click at [310, 161] on div "Соединенные Штаты" at bounding box center [480, 160] width 645 height 10
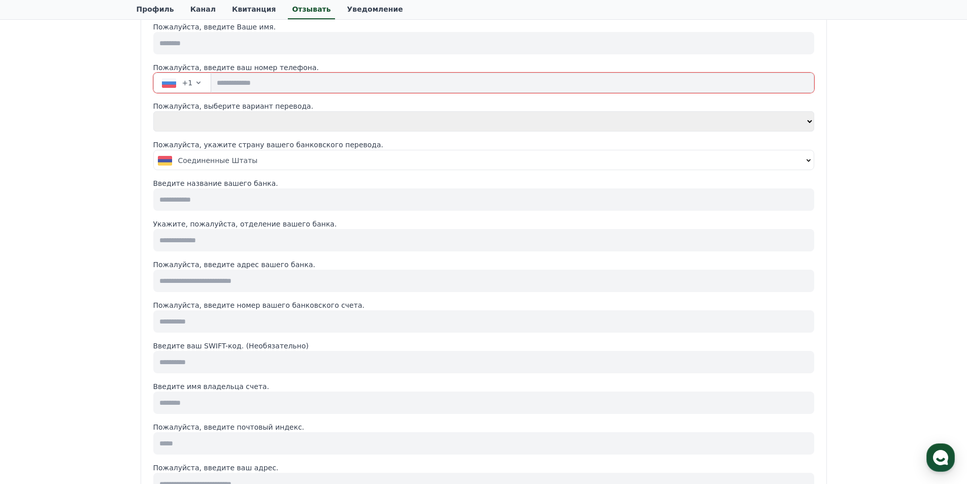
click at [310, 161] on div "Соединенные Штаты" at bounding box center [480, 160] width 645 height 10
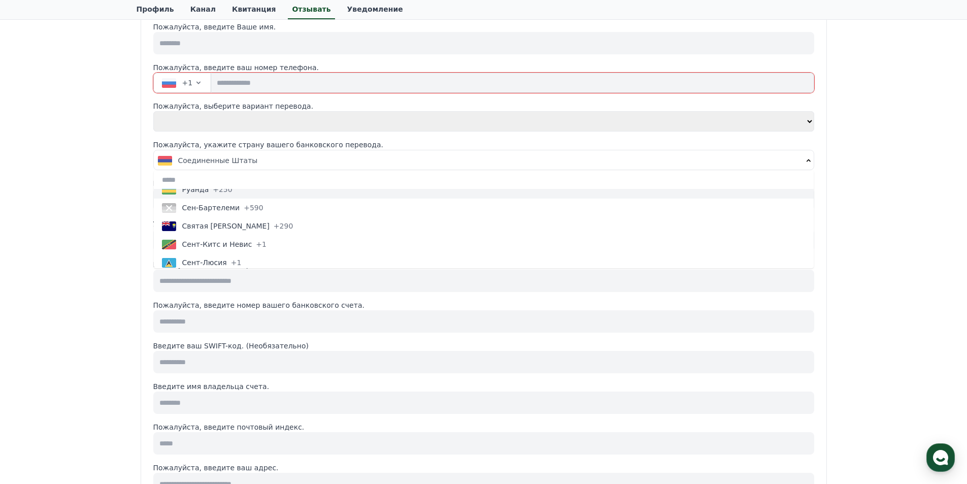
scroll to position [3250, 0]
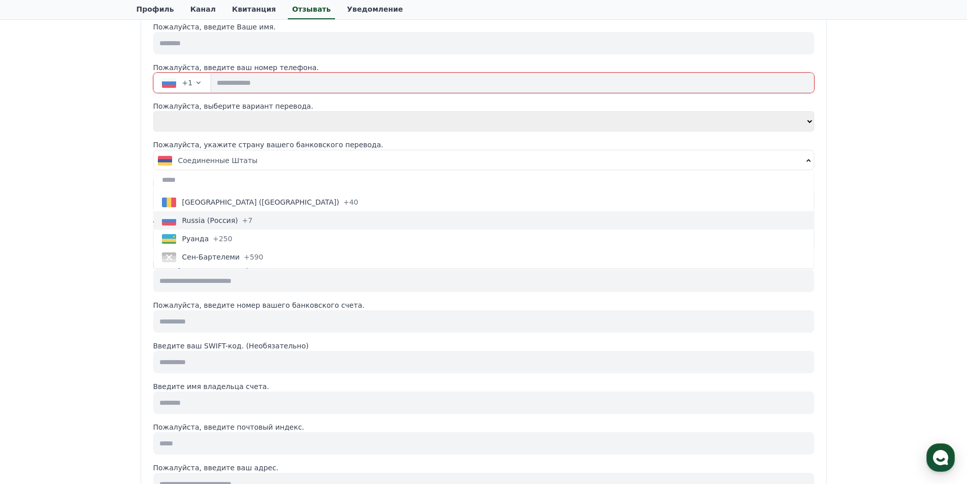
click at [215, 217] on font "Russia (Россия)" at bounding box center [210, 220] width 56 height 8
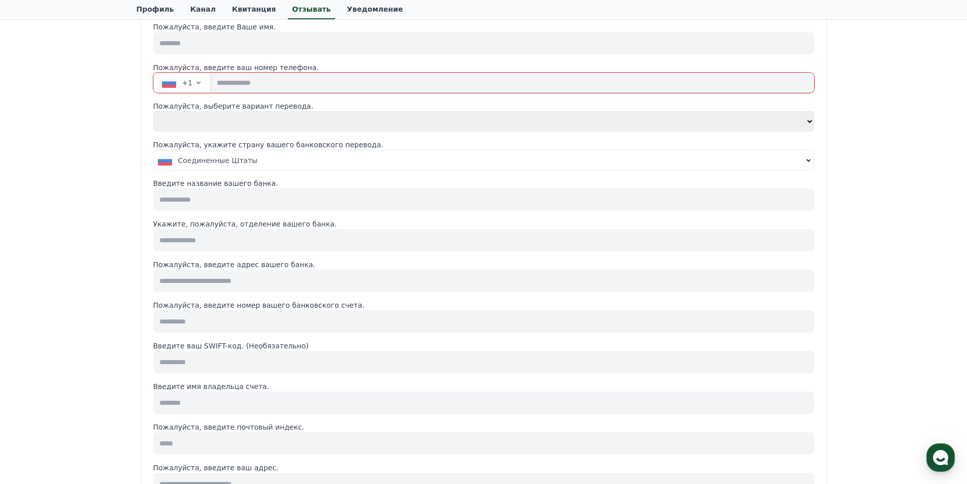
click at [209, 241] on input at bounding box center [483, 240] width 661 height 22
click at [123, 241] on div "**********" at bounding box center [483, 375] width 967 height 812
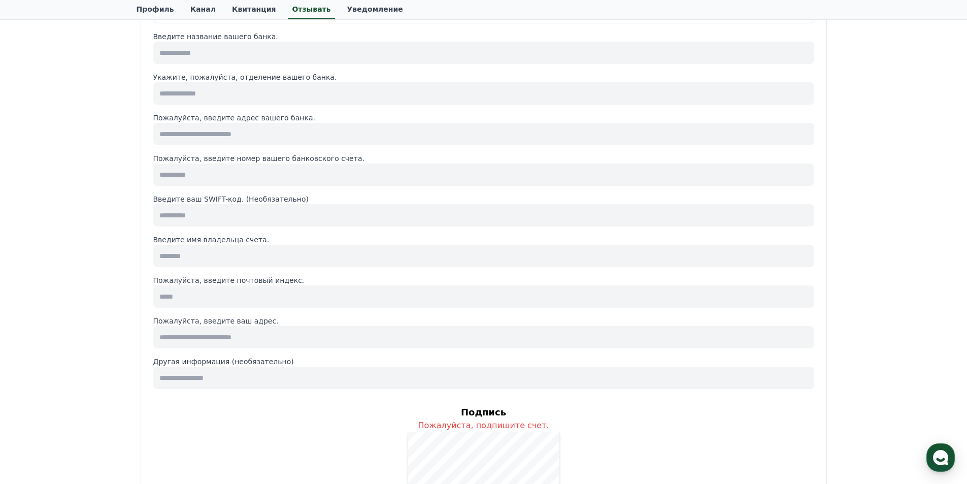
scroll to position [152, 0]
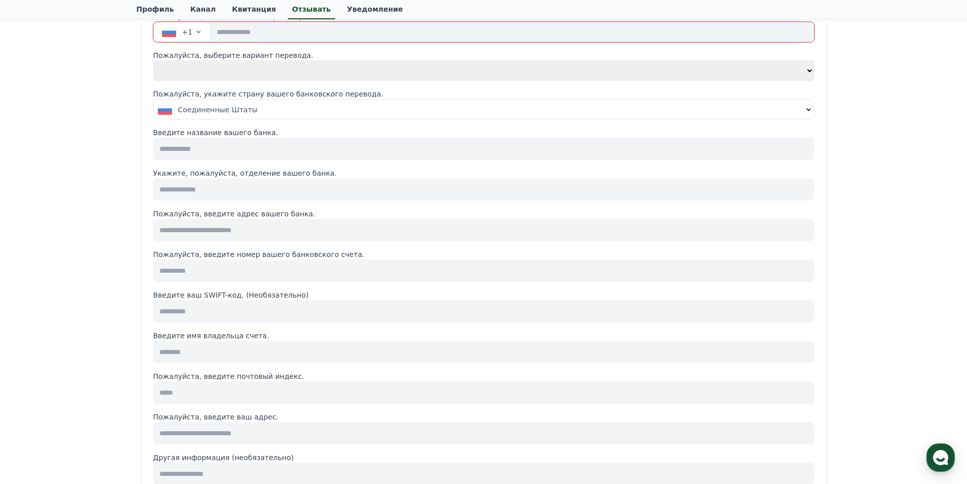
click at [285, 318] on input at bounding box center [483, 311] width 661 height 22
click at [44, 299] on div "**********" at bounding box center [483, 324] width 967 height 812
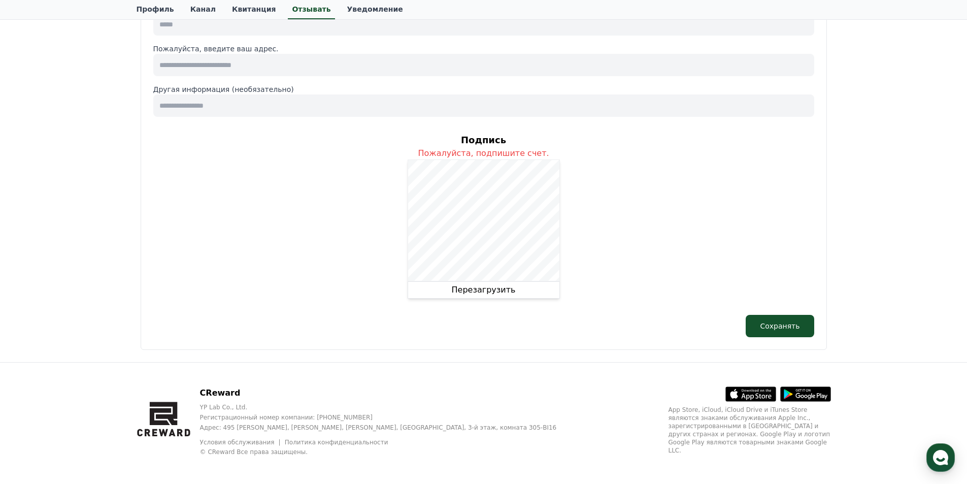
scroll to position [525, 0]
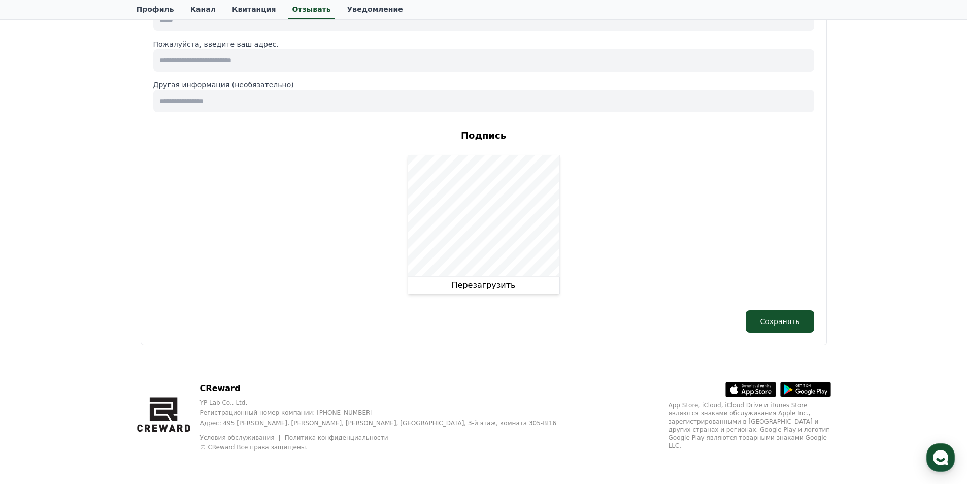
click at [517, 289] on button "Перезагрузить" at bounding box center [484, 285] width 152 height 17
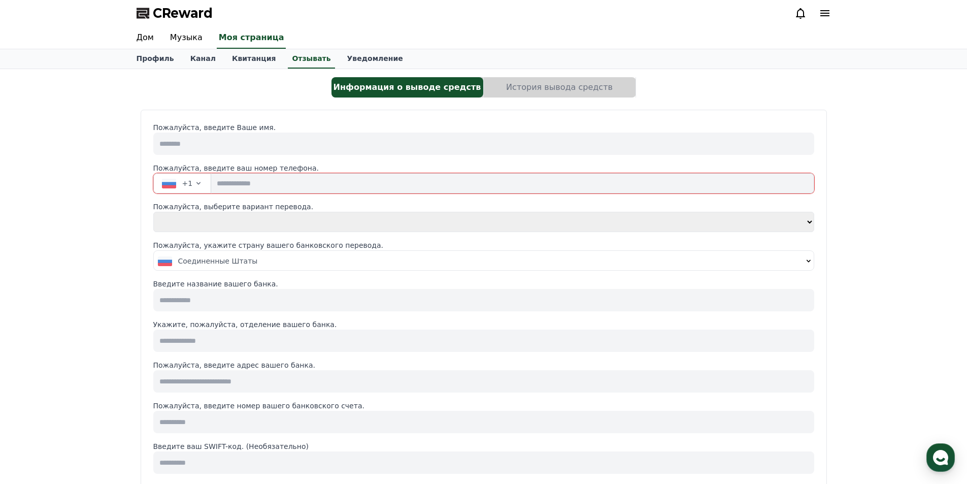
scroll to position [0, 0]
click at [186, 191] on button "+1" at bounding box center [182, 184] width 58 height 20
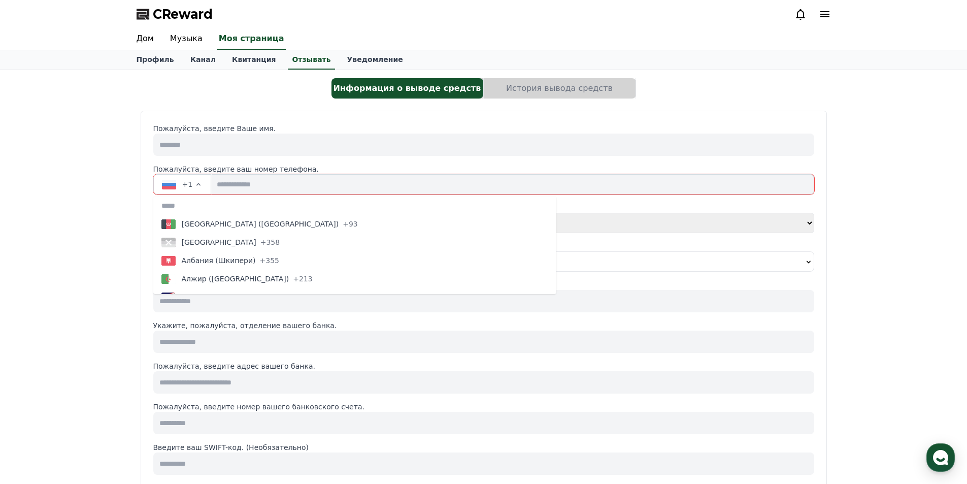
click at [210, 280] on font "Алжир ([GEOGRAPHIC_DATA]‎)" at bounding box center [236, 279] width 108 height 8
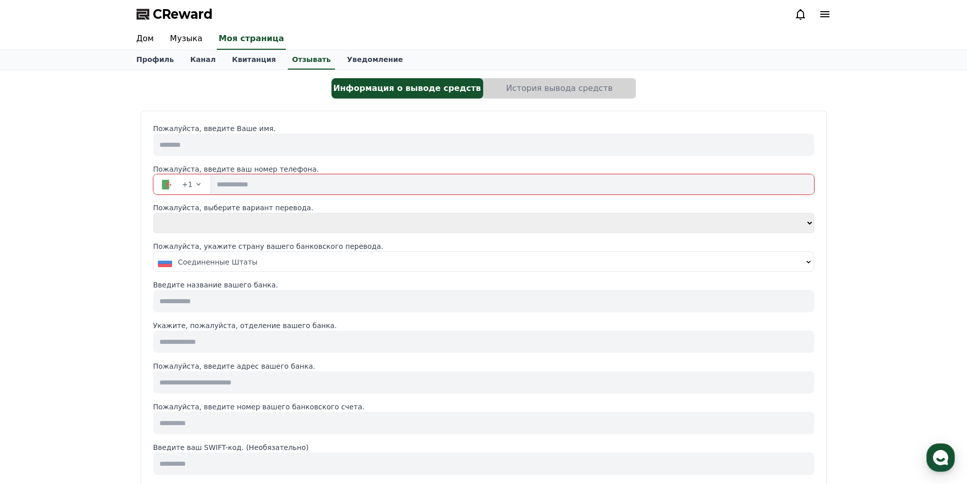
click at [219, 184] on input "tel" at bounding box center [512, 184] width 603 height 20
click at [198, 187] on icon "button" at bounding box center [198, 184] width 8 height 8
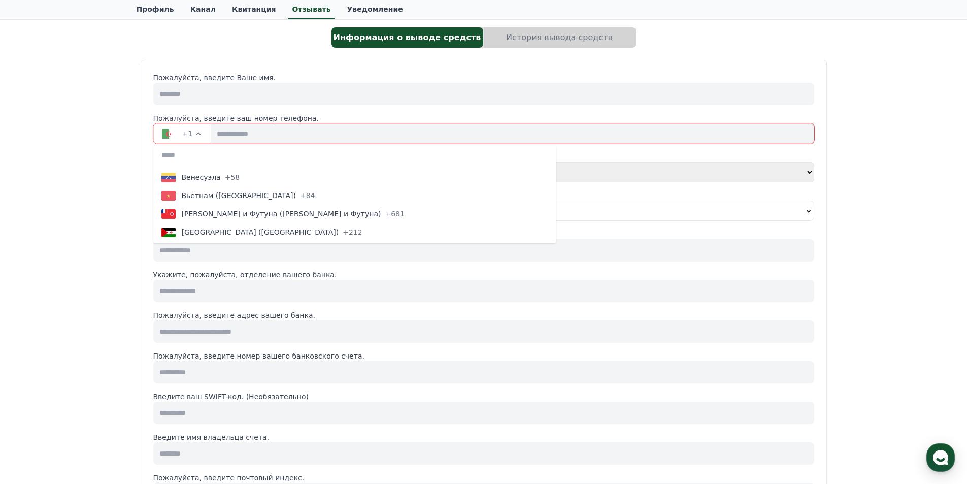
scroll to position [4279, 0]
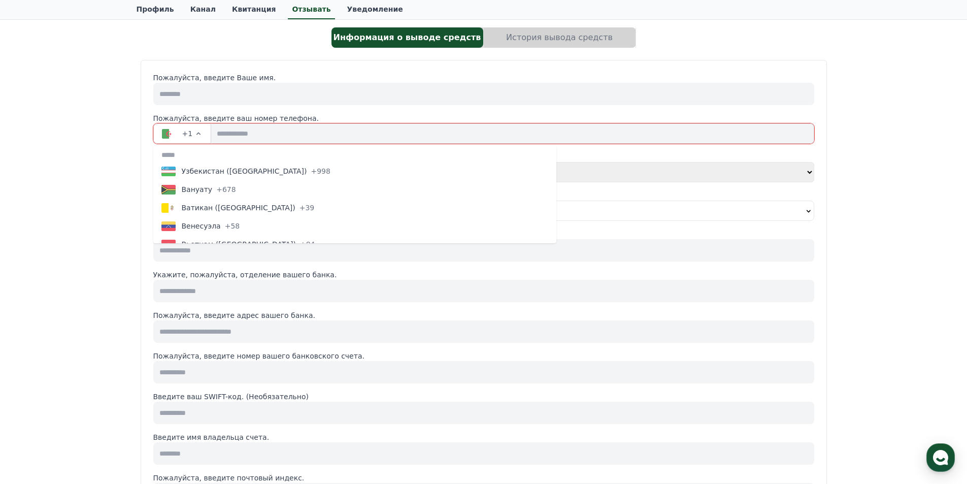
click at [232, 222] on button "Венесуэла +58" at bounding box center [354, 226] width 403 height 18
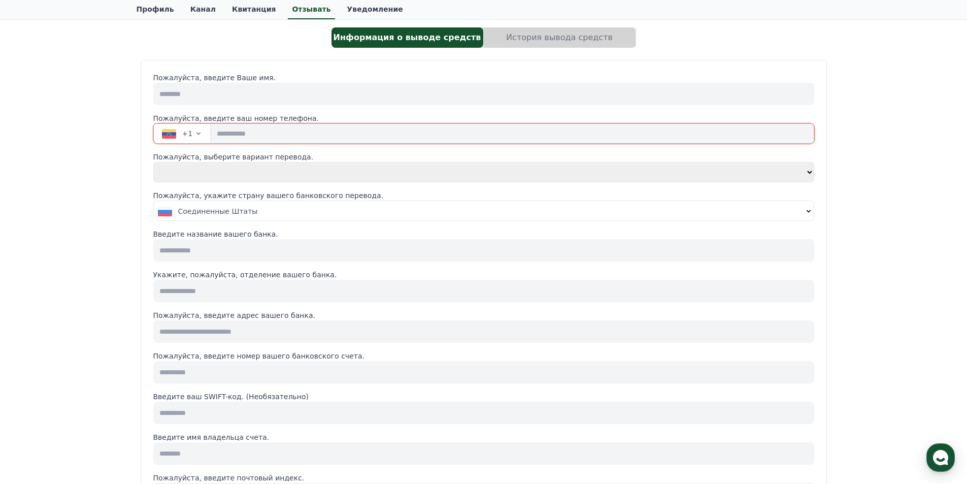
click at [190, 137] on button "+1" at bounding box center [182, 133] width 58 height 20
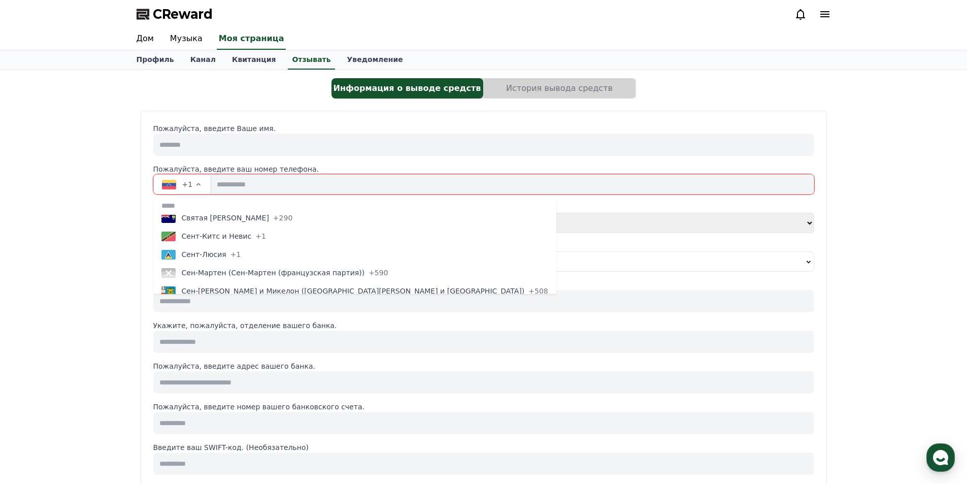
scroll to position [3250, 0]
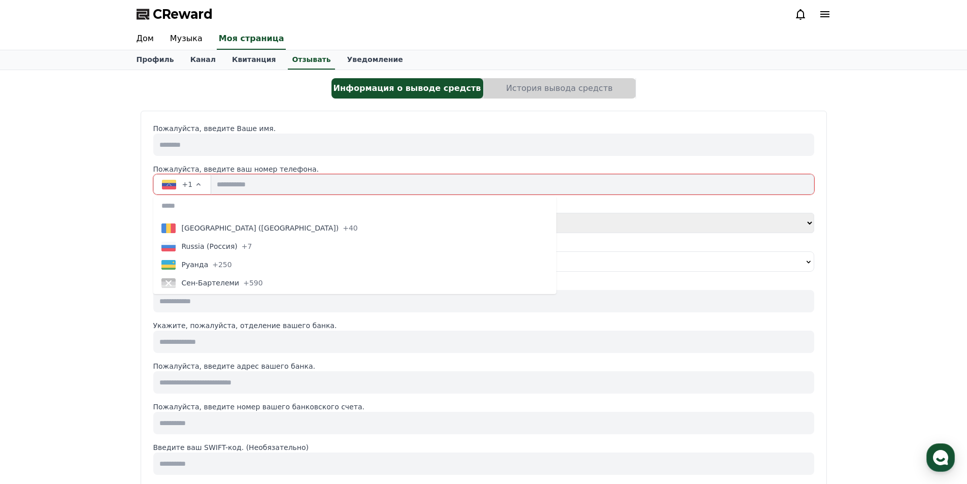
click at [228, 244] on font "Russia (Россия)" at bounding box center [210, 246] width 56 height 8
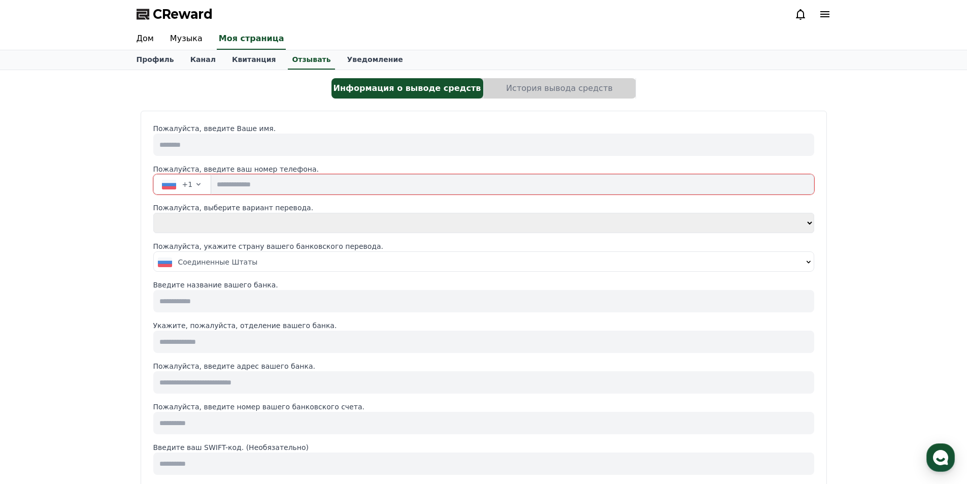
click at [226, 263] on font "Соединенные Штаты" at bounding box center [218, 262] width 80 height 8
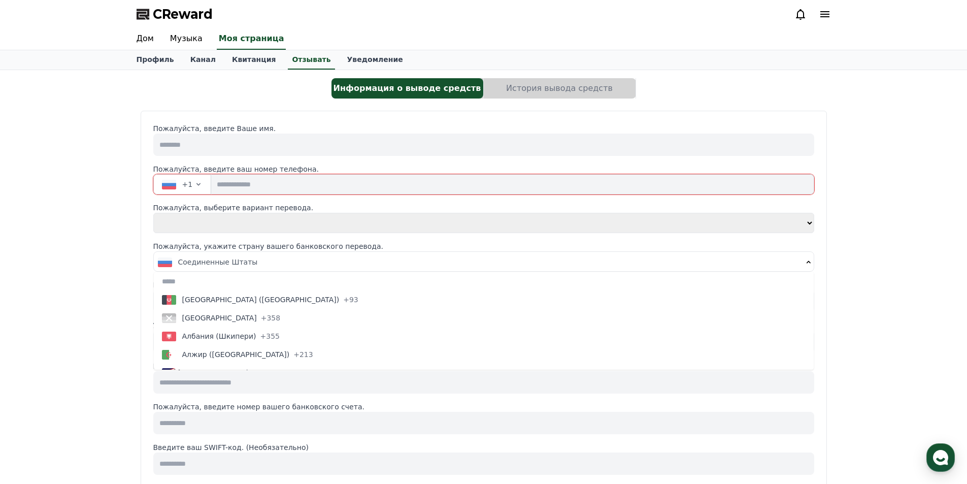
click at [107, 219] on div "**********" at bounding box center [483, 476] width 967 height 812
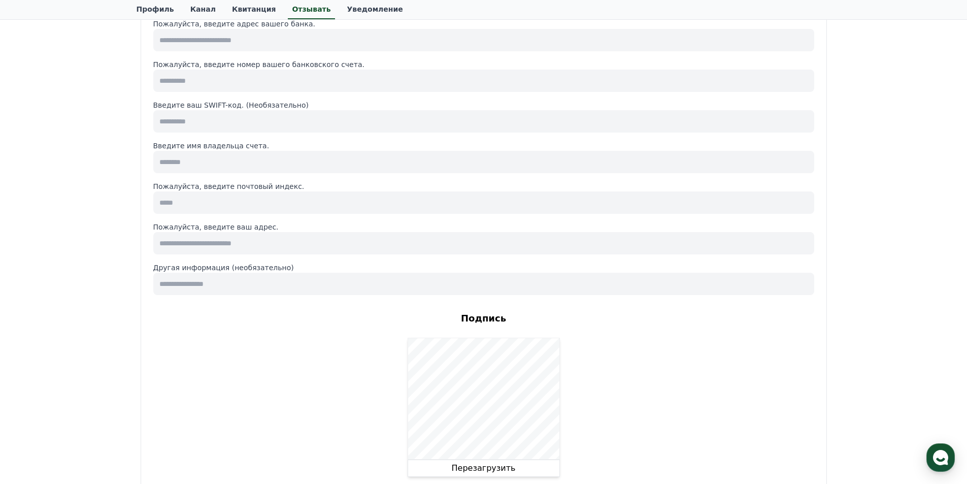
scroll to position [508, 0]
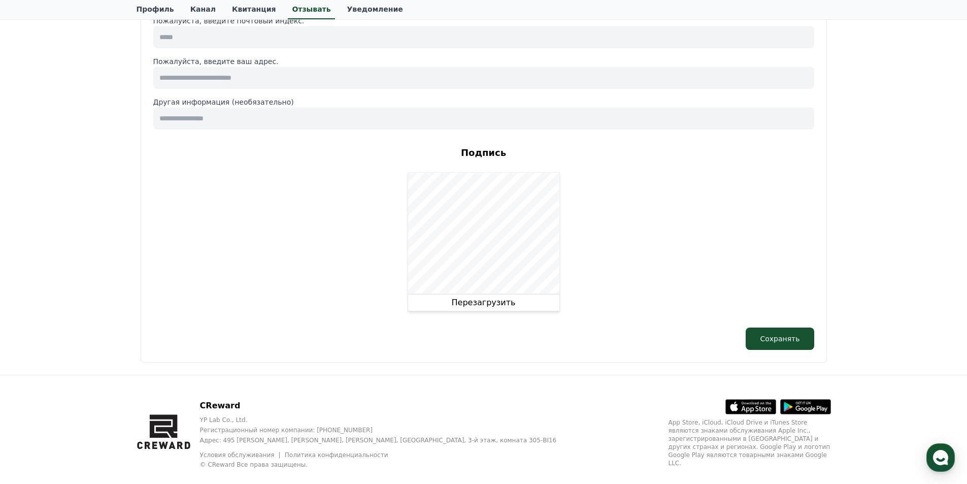
click at [503, 305] on font "Перезагрузить" at bounding box center [484, 303] width 64 height 10
click at [471, 309] on button "Перезагрузить" at bounding box center [484, 302] width 152 height 17
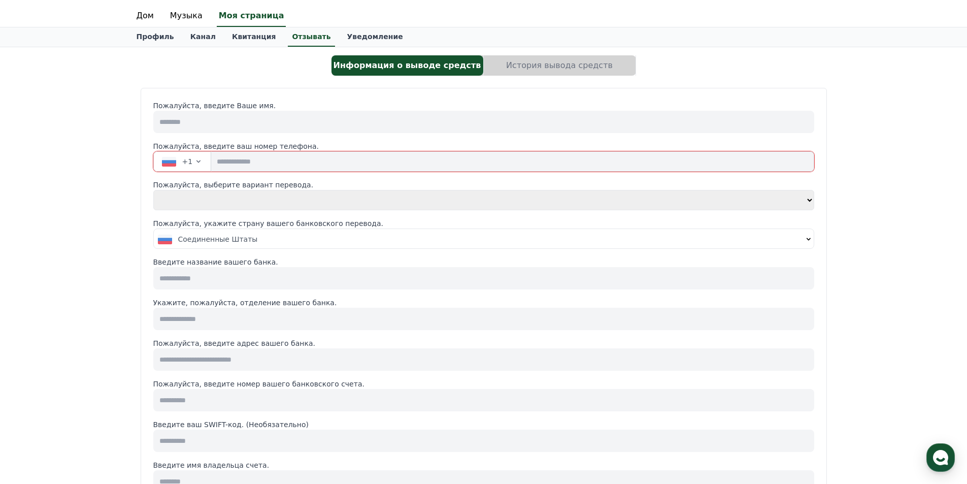
scroll to position [0, 0]
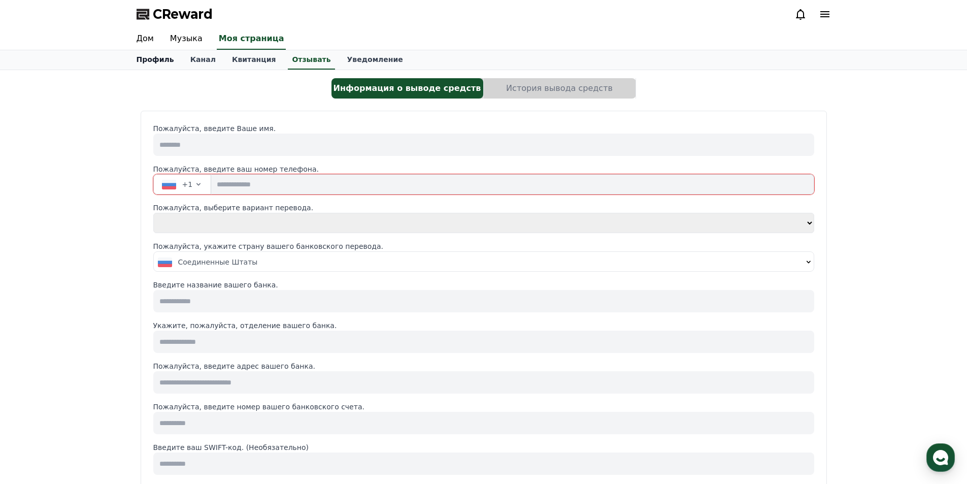
click at [160, 54] on link "Профиль" at bounding box center [155, 59] width 54 height 19
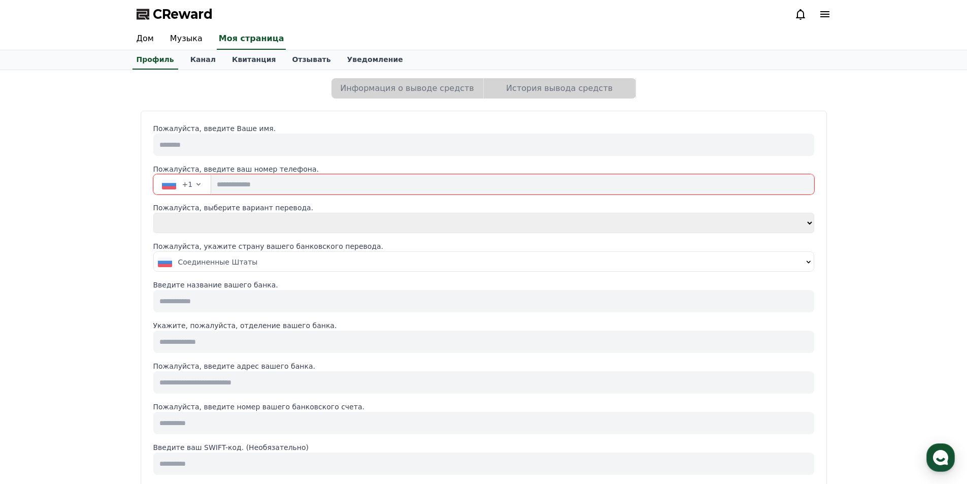
select select "**********"
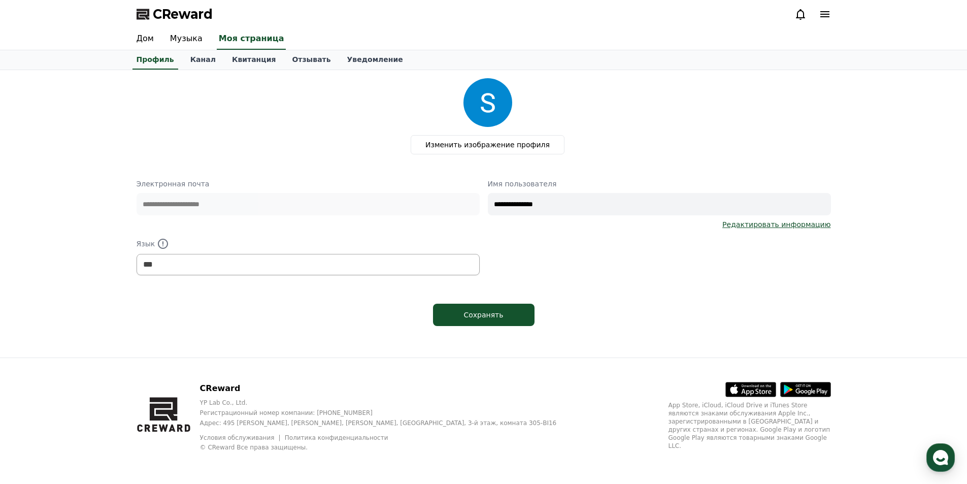
click at [789, 223] on font "Редактировать информацию" at bounding box center [777, 224] width 108 height 8
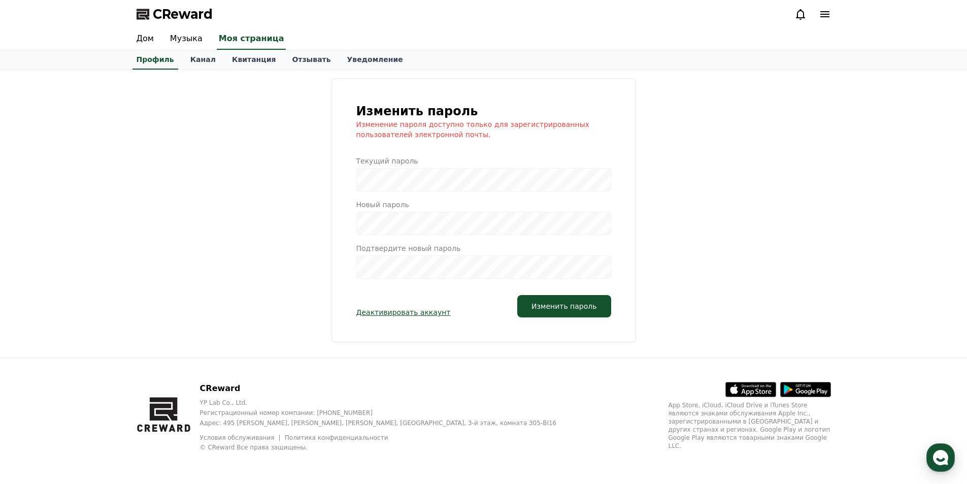
drag, startPoint x: 321, startPoint y: 271, endPoint x: 307, endPoint y: 270, distance: 14.8
select select "**********"
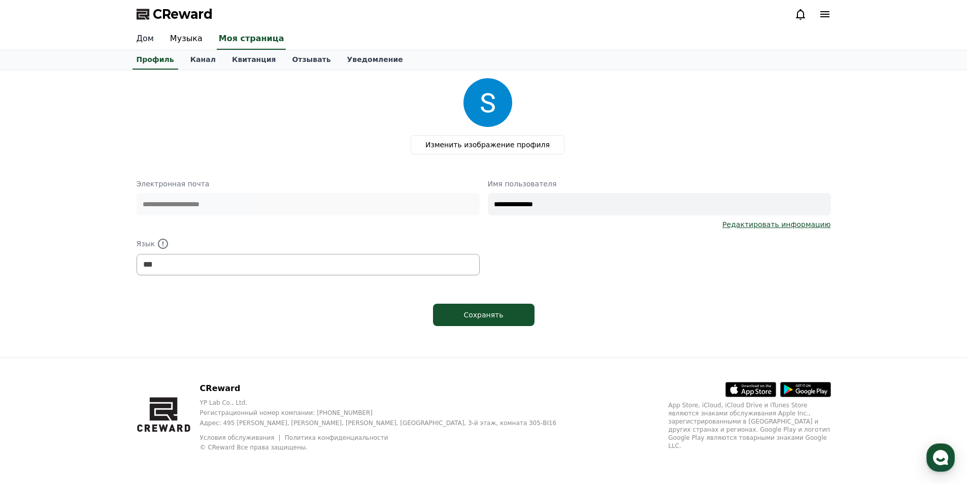
click at [142, 32] on link "Дом" at bounding box center [145, 38] width 34 height 21
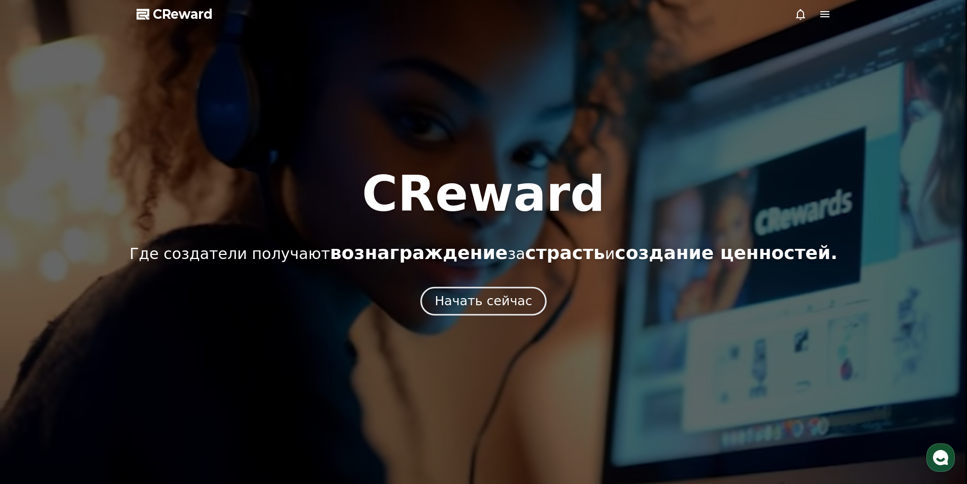
click at [512, 306] on font "Начать сейчас" at bounding box center [483, 300] width 97 height 15
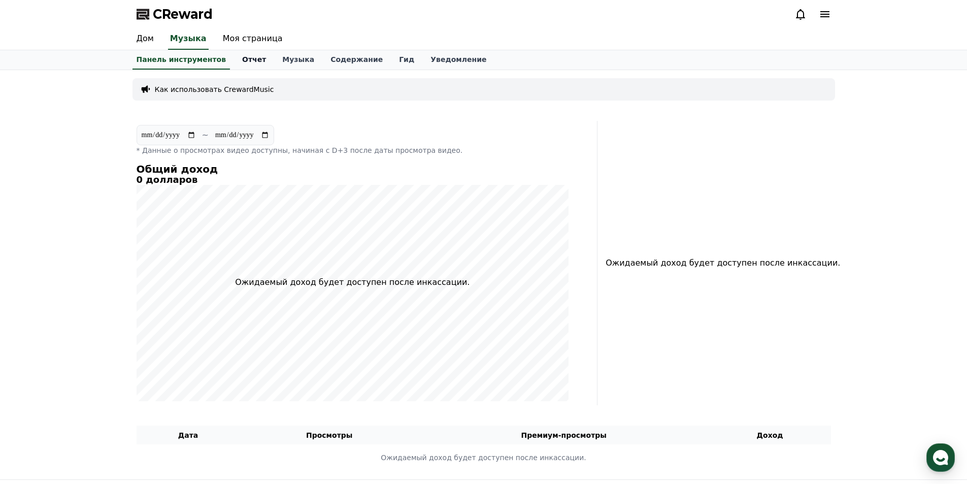
click at [243, 64] on link "Отчет" at bounding box center [254, 59] width 40 height 19
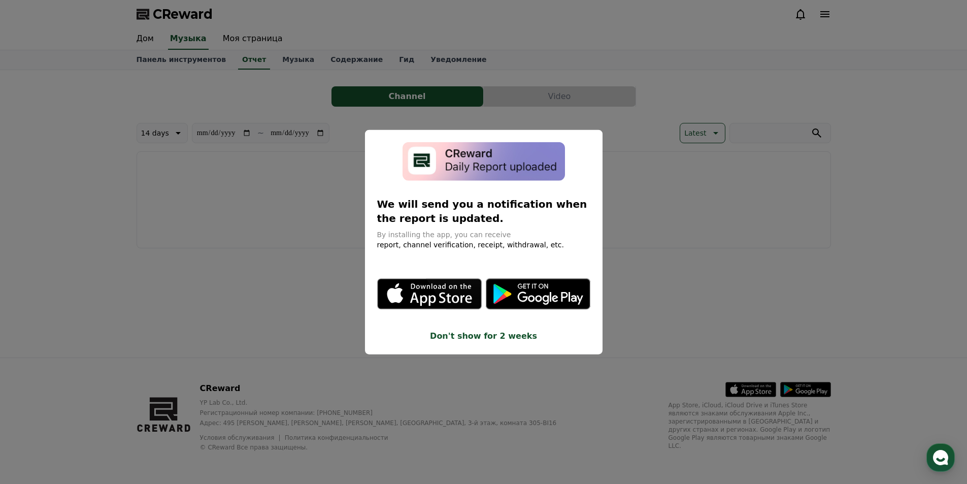
click at [489, 340] on button "Don't show for 2 weeks" at bounding box center [483, 336] width 213 height 12
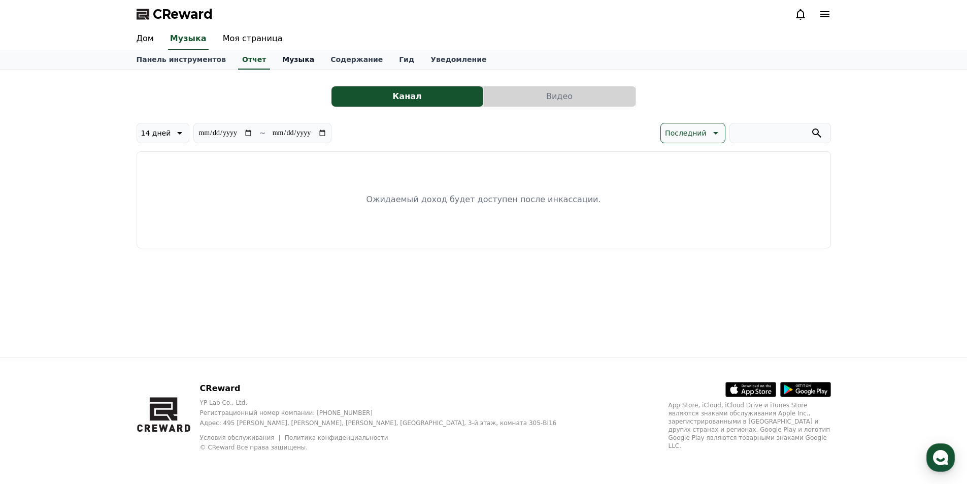
click at [282, 61] on font "Музыка" at bounding box center [298, 59] width 32 height 8
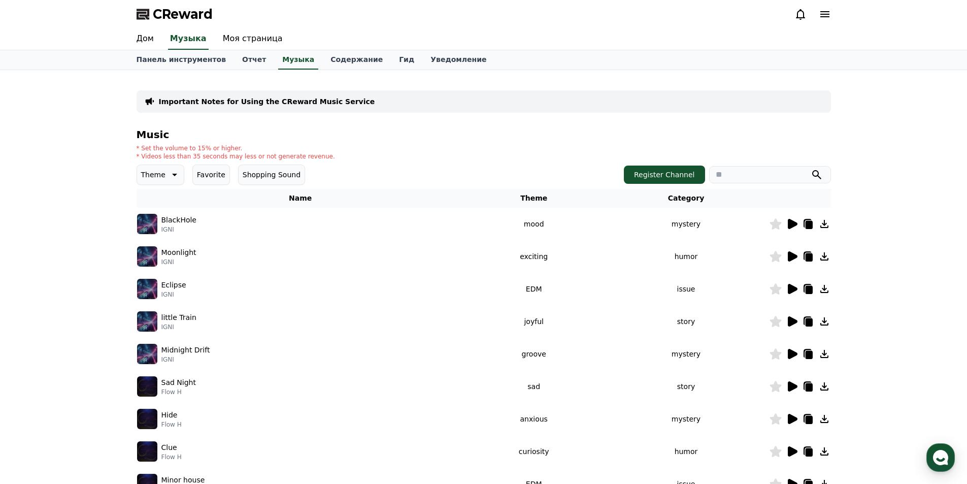
click at [790, 222] on icon at bounding box center [793, 224] width 10 height 10
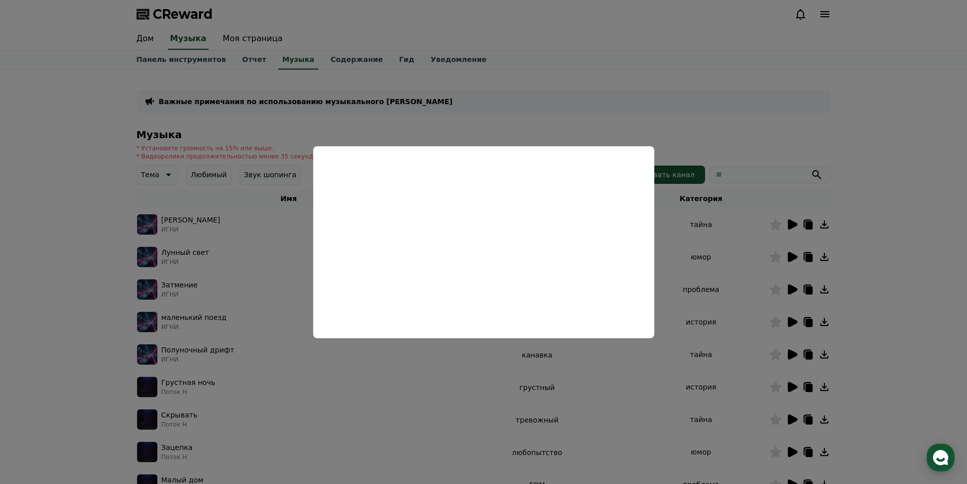
click at [810, 135] on button "close modal" at bounding box center [483, 242] width 967 height 484
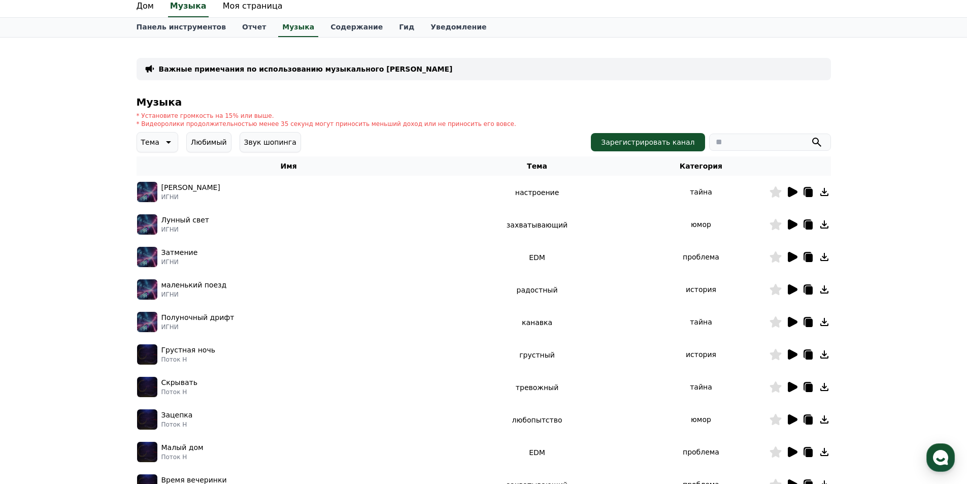
scroll to position [51, 0]
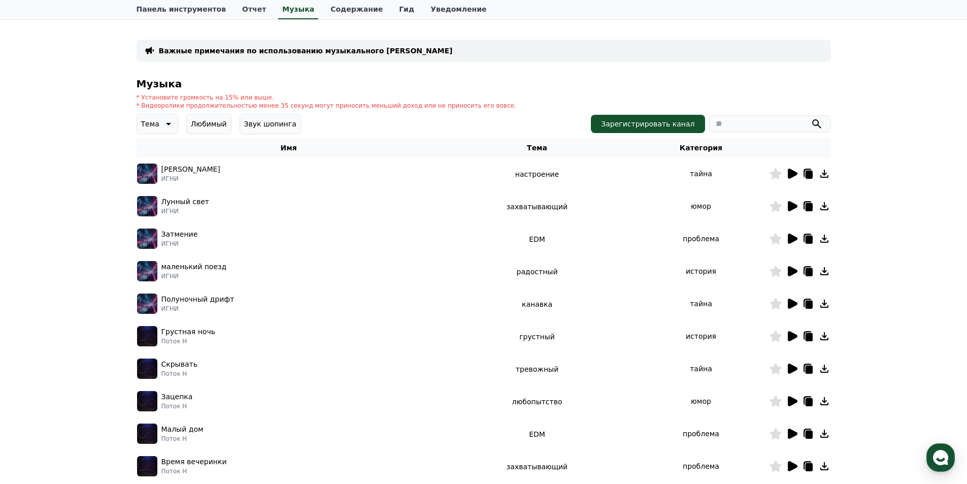
click at [799, 239] on div at bounding box center [800, 239] width 61 height 12
click at [795, 240] on icon at bounding box center [793, 239] width 10 height 10
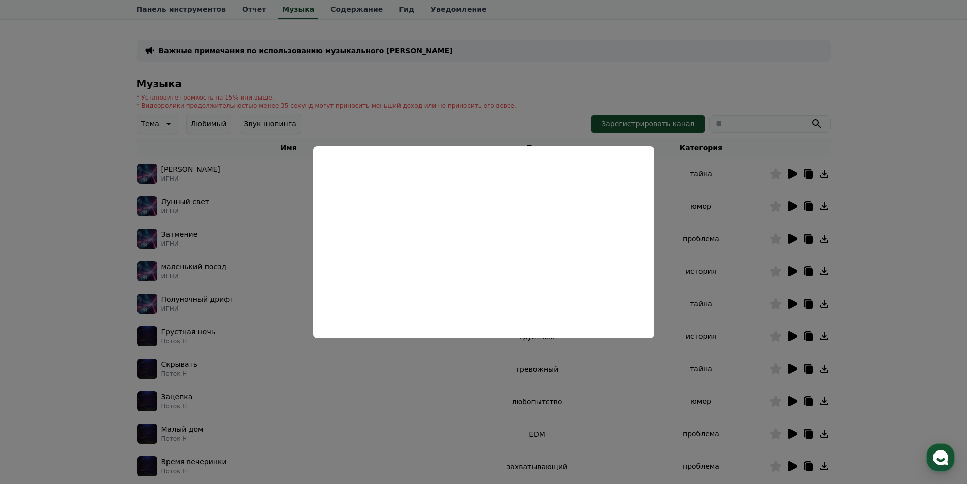
drag, startPoint x: 840, startPoint y: 230, endPoint x: 846, endPoint y: 237, distance: 9.8
click at [840, 230] on button "close modal" at bounding box center [483, 242] width 967 height 484
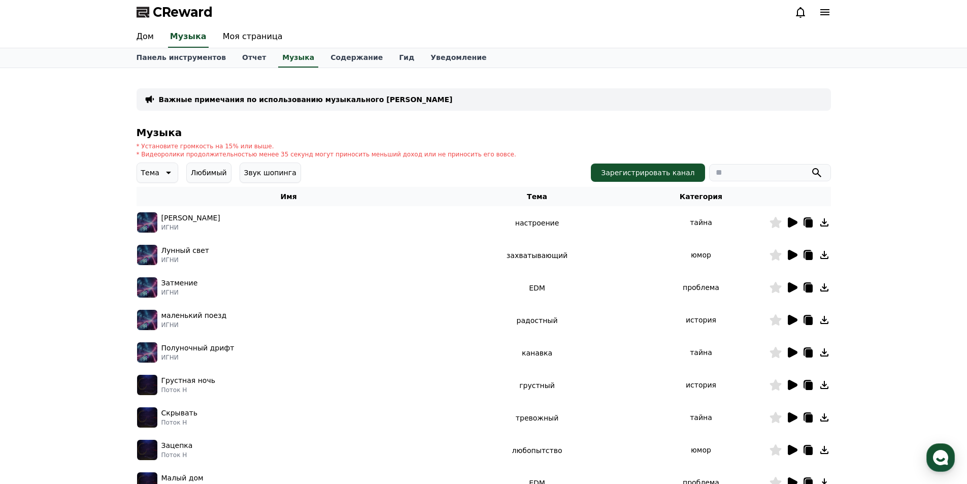
scroll to position [0, 0]
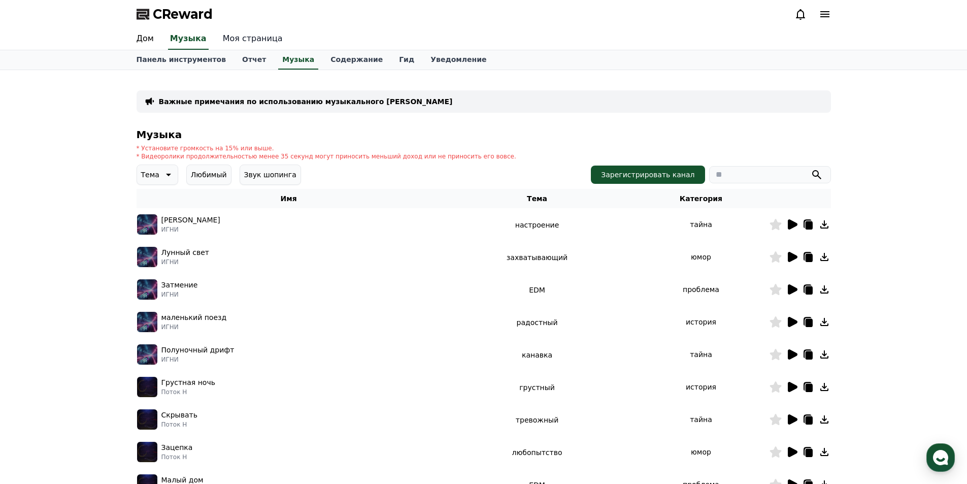
click at [243, 32] on link "Моя страница" at bounding box center [253, 38] width 76 height 21
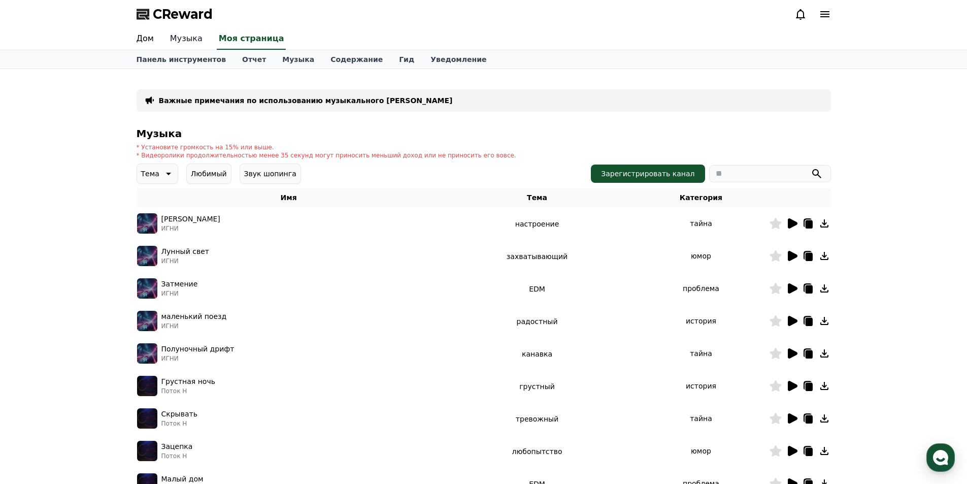
click at [199, 34] on link "Музыка" at bounding box center [186, 38] width 49 height 21
click at [137, 40] on font "Дом" at bounding box center [145, 39] width 17 height 10
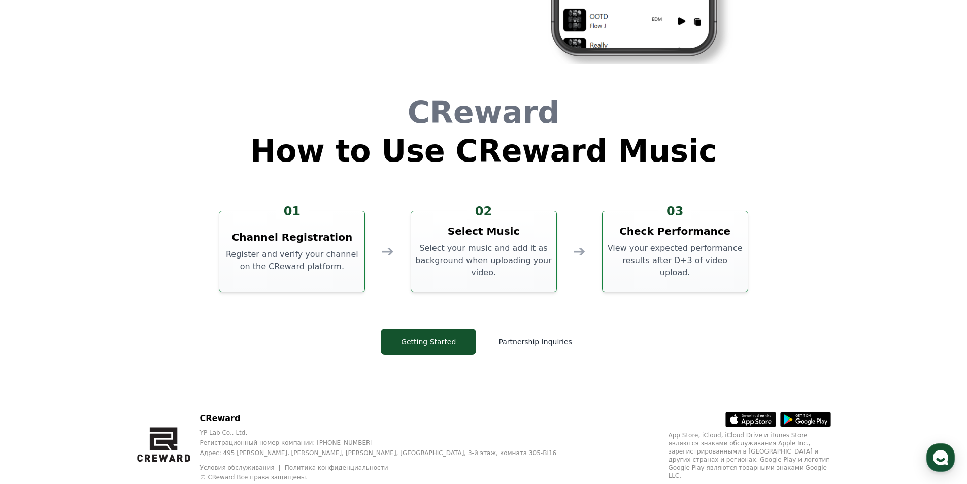
scroll to position [2751, 0]
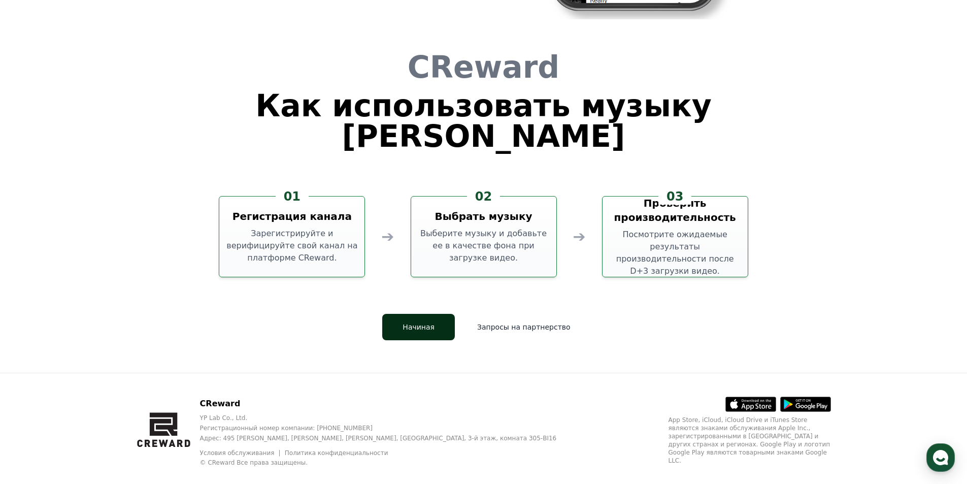
click at [420, 323] on font "Начиная" at bounding box center [419, 327] width 32 height 8
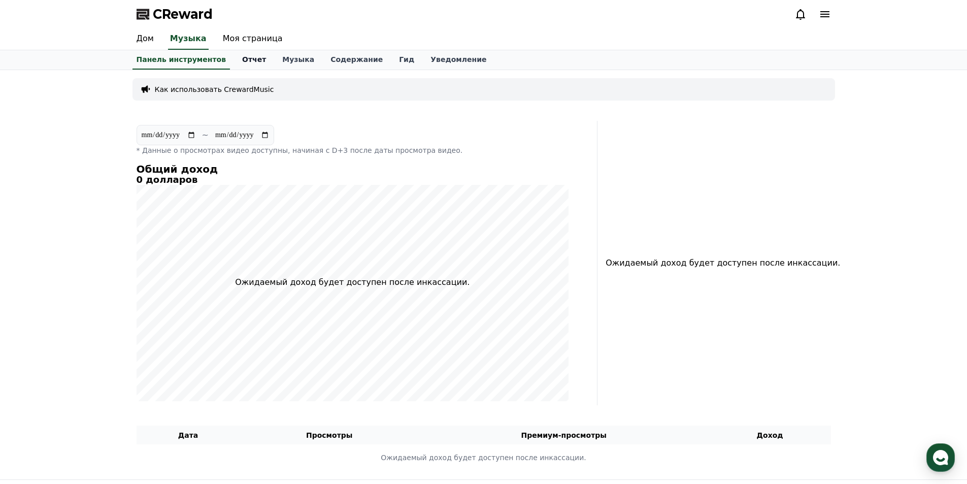
click at [250, 63] on link "Отчет" at bounding box center [254, 59] width 40 height 19
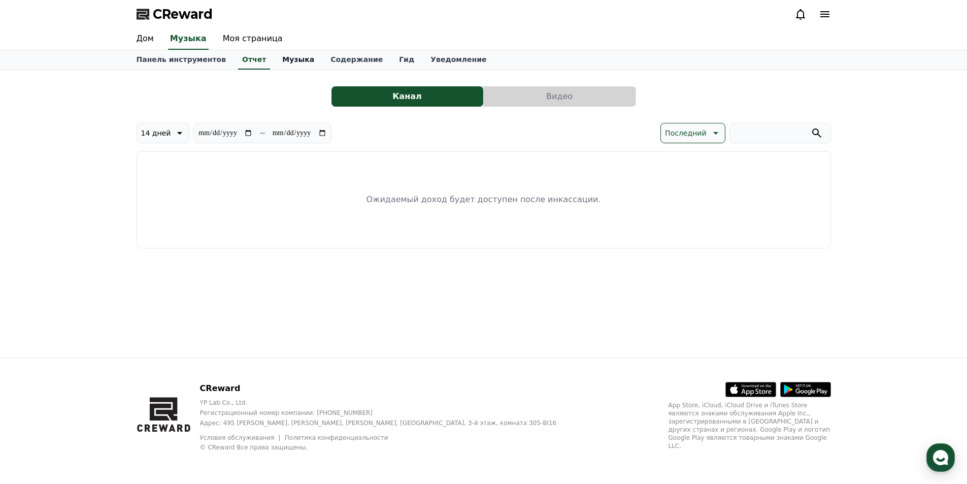
click at [297, 57] on link "Музыка" at bounding box center [298, 59] width 48 height 19
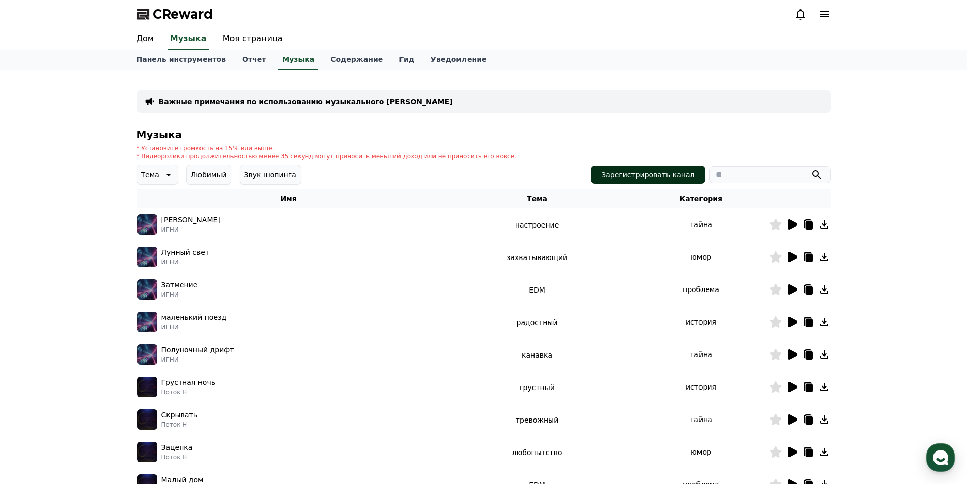
click at [671, 175] on font "Зарегистрировать канал" at bounding box center [647, 175] width 93 height 8
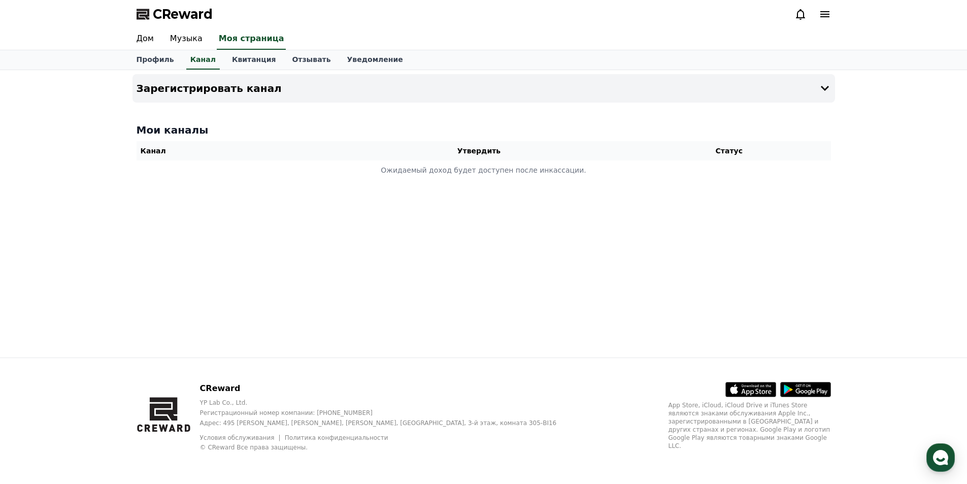
click at [442, 159] on th "Утвердить" at bounding box center [479, 150] width 297 height 19
click at [460, 94] on button "Зарегистрировать канал" at bounding box center [484, 88] width 703 height 28
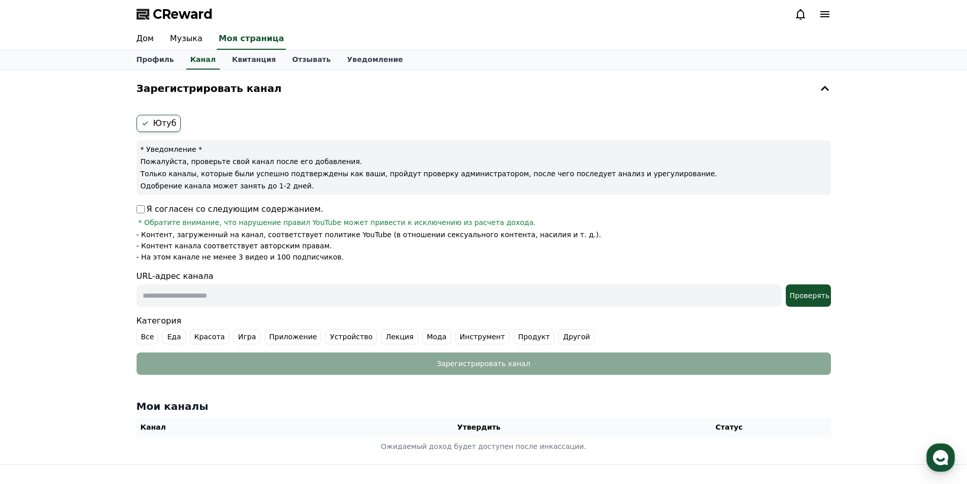
scroll to position [51, 0]
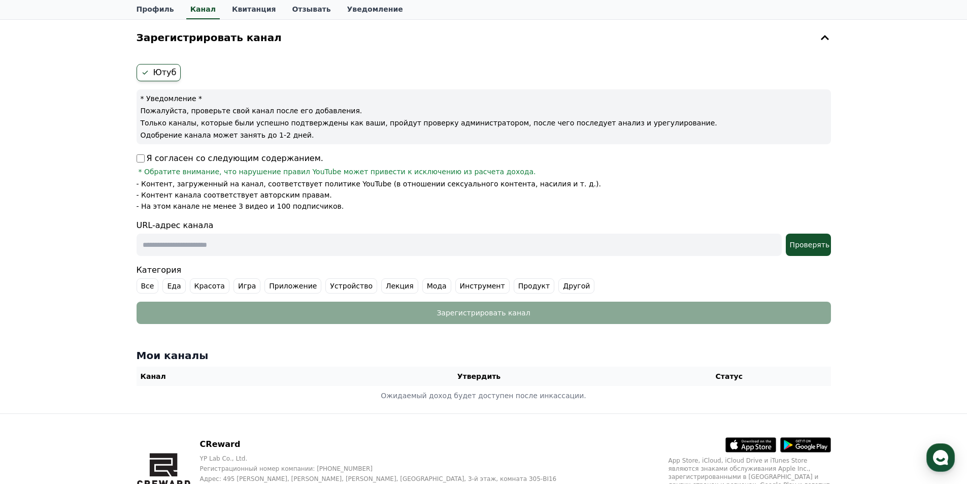
click at [238, 286] on font "Игра" at bounding box center [247, 286] width 18 height 8
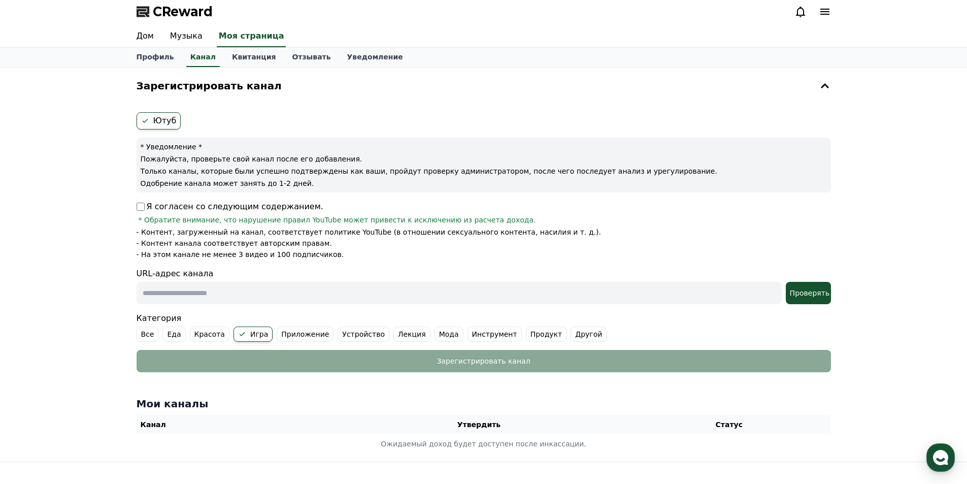
scroll to position [0, 0]
